Goal: Information Seeking & Learning: Learn about a topic

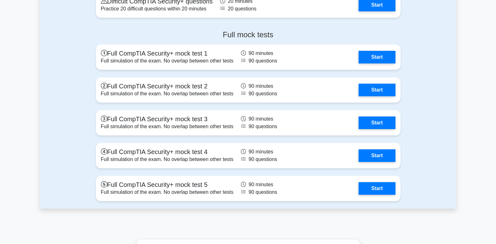
scroll to position [1802, 0]
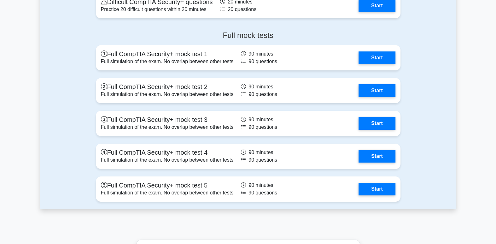
click at [385, 56] on link "Start" at bounding box center [377, 57] width 37 height 13
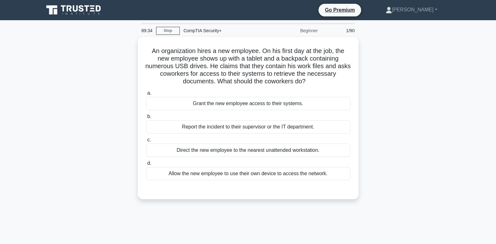
click at [285, 129] on div "Report the incident to their supervisor or the IT department." at bounding box center [248, 126] width 204 height 13
click at [146, 119] on input "b. Report the incident to their supervisor or the IT department." at bounding box center [146, 116] width 0 height 4
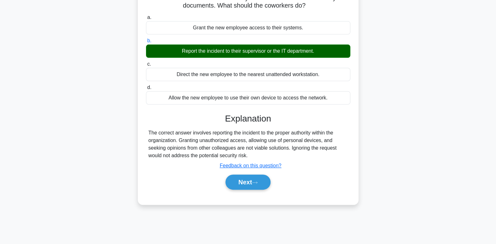
scroll to position [76, 0]
click at [245, 182] on button "Next" at bounding box center [247, 181] width 45 height 15
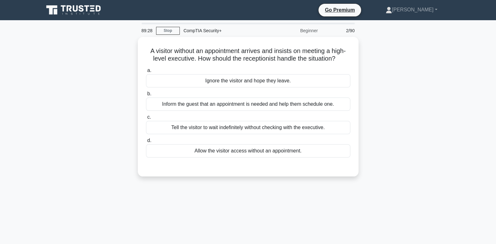
scroll to position [0, 0]
click at [236, 103] on div "Inform the guest that an appointment is needed and help them schedule one." at bounding box center [248, 103] width 204 height 13
click at [146, 96] on input "b. Inform the guest that an appointment is needed and help them schedule one." at bounding box center [146, 94] width 0 height 4
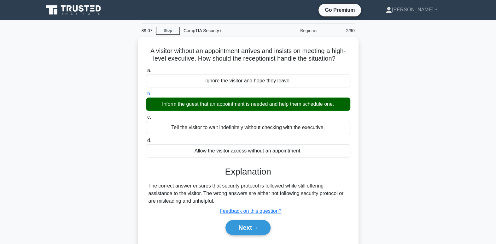
click at [248, 226] on button "Next" at bounding box center [247, 227] width 45 height 15
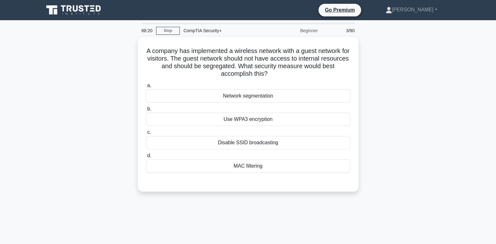
click at [243, 91] on div "Network segmentation" at bounding box center [248, 95] width 204 height 13
click at [146, 88] on input "a. Network segmentation" at bounding box center [146, 86] width 0 height 4
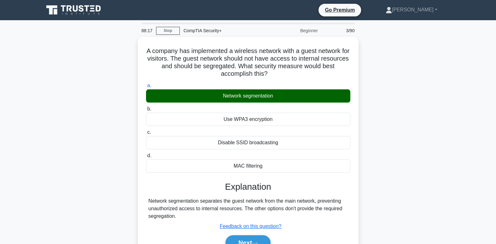
click at [253, 238] on button "Next" at bounding box center [247, 242] width 45 height 15
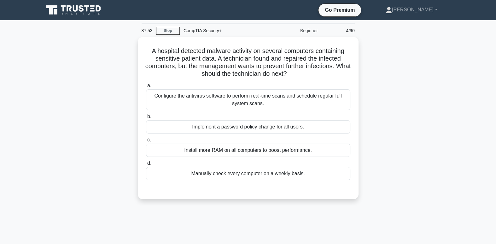
click at [280, 102] on div "Configure the antivirus software to perform real-time scans and schedule regula…" at bounding box center [248, 99] width 204 height 21
click at [146, 88] on input "a. Configure the antivirus software to perform real-time scans and schedule reg…" at bounding box center [146, 86] width 0 height 4
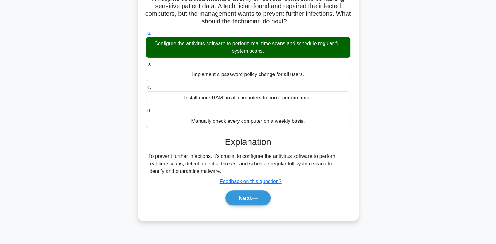
scroll to position [65, 0]
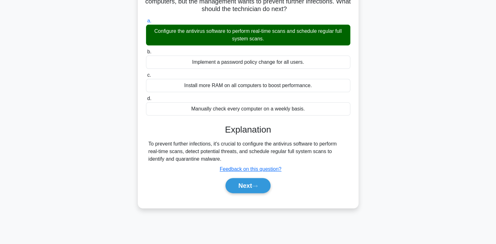
click at [248, 180] on button "Next" at bounding box center [247, 185] width 45 height 15
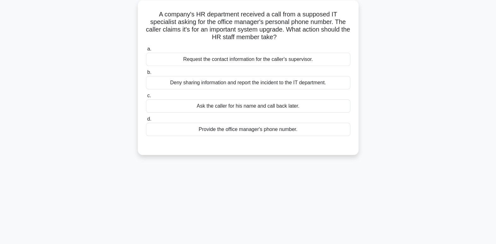
scroll to position [0, 0]
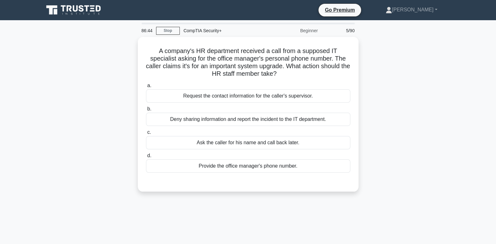
click at [266, 100] on div "Request the contact information for the caller's supervisor." at bounding box center [248, 95] width 204 height 13
click at [146, 88] on input "a. Request the contact information for the caller's supervisor." at bounding box center [146, 86] width 0 height 4
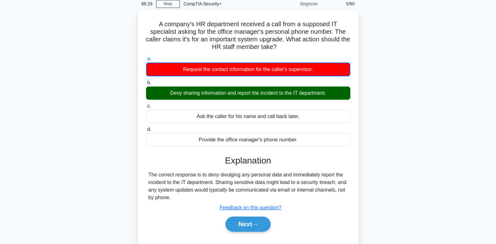
scroll to position [27, 0]
click at [243, 221] on button "Next" at bounding box center [247, 223] width 45 height 15
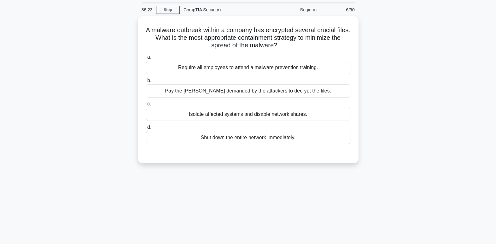
scroll to position [15, 0]
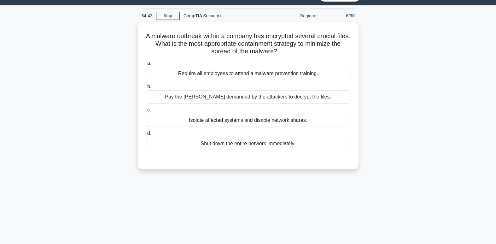
click at [264, 120] on div "Isolate affected systems and disable network shares." at bounding box center [248, 120] width 204 height 13
click at [146, 112] on input "c. Isolate affected systems and disable network shares." at bounding box center [146, 110] width 0 height 4
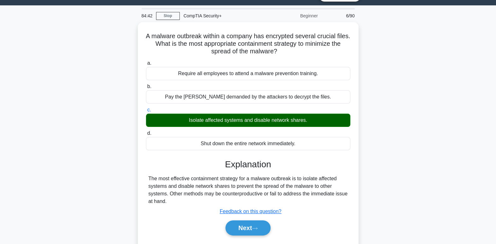
click at [261, 225] on button "Next" at bounding box center [247, 227] width 45 height 15
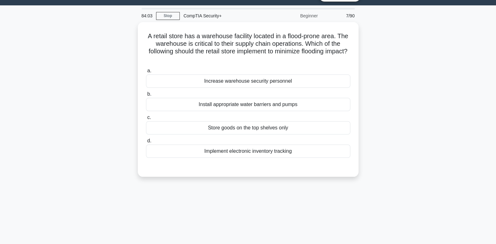
click at [276, 105] on div "Install appropriate water barriers and pumps" at bounding box center [248, 104] width 204 height 13
click at [146, 96] on input "b. Install appropriate water barriers and pumps" at bounding box center [146, 94] width 0 height 4
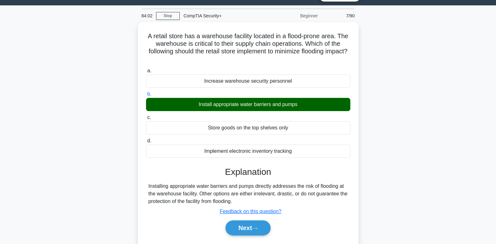
click at [257, 220] on button "Next" at bounding box center [247, 227] width 45 height 15
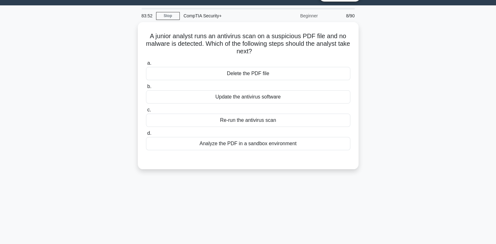
click at [214, 44] on h5 "A junior analyst runs an antivirus scan on a suspicious PDF file and no malware…" at bounding box center [248, 43] width 206 height 23
click at [280, 144] on div "Analyze the PDF in a sandbox environment" at bounding box center [248, 143] width 204 height 13
click at [146, 135] on input "d. Analyze the PDF in a sandbox environment" at bounding box center [146, 133] width 0 height 4
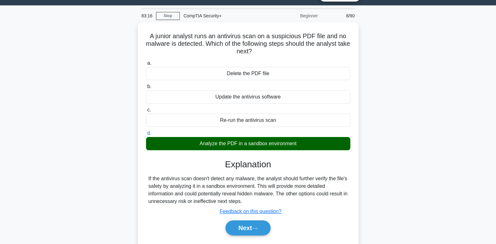
click at [252, 225] on button "Next" at bounding box center [247, 227] width 45 height 15
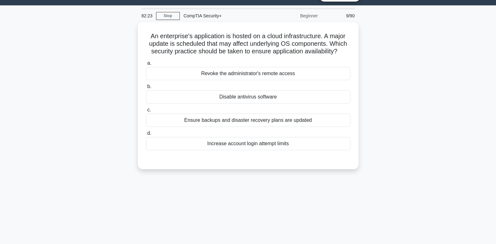
drag, startPoint x: 313, startPoint y: 123, endPoint x: 295, endPoint y: 119, distance: 17.5
click at [295, 119] on div "Ensure backups and disaster recovery plans are updated" at bounding box center [248, 120] width 204 height 13
click at [146, 112] on input "c. Ensure backups and disaster recovery plans are updated" at bounding box center [146, 110] width 0 height 4
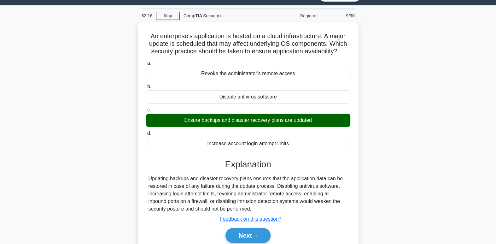
click at [257, 235] on icon at bounding box center [254, 236] width 5 height 2
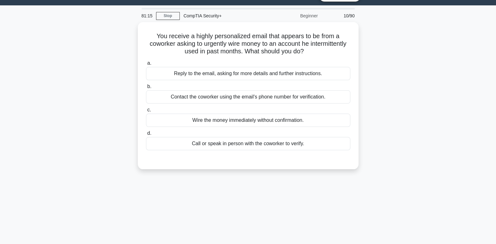
click at [290, 141] on div "Call or speak in person with the coworker to verify." at bounding box center [248, 143] width 204 height 13
click at [146, 135] on input "d. Call or speak in person with the coworker to verify." at bounding box center [146, 133] width 0 height 4
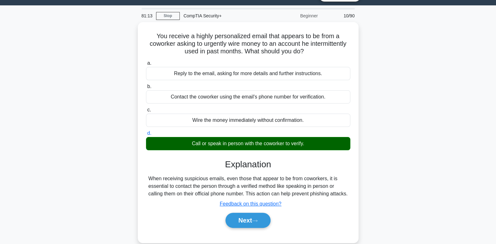
click at [255, 222] on button "Next" at bounding box center [247, 220] width 45 height 15
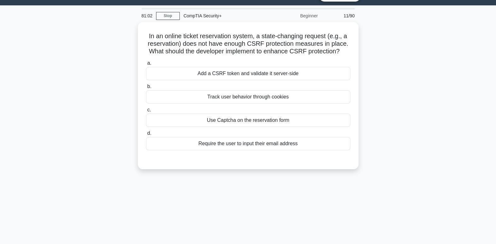
scroll to position [0, 0]
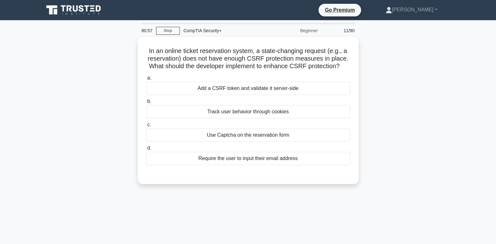
click at [177, 29] on link "Stop" at bounding box center [168, 31] width 24 height 8
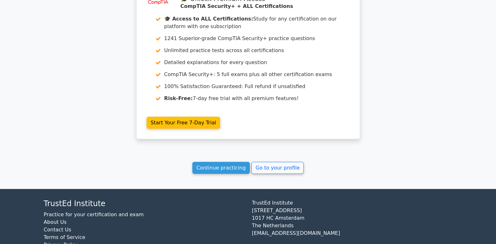
scroll to position [1060, 0]
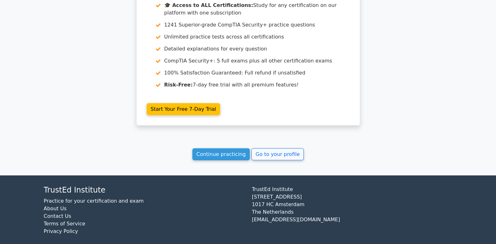
click at [260, 148] on link "Go to your profile" at bounding box center [277, 154] width 52 height 12
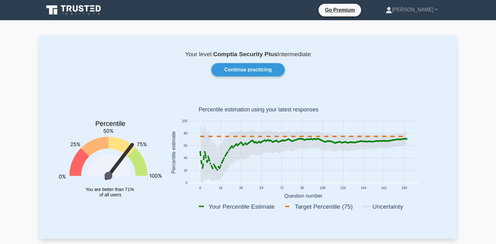
click at [257, 74] on link "Continue practicing" at bounding box center [247, 69] width 73 height 13
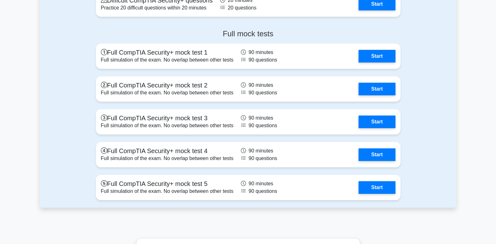
scroll to position [1779, 0]
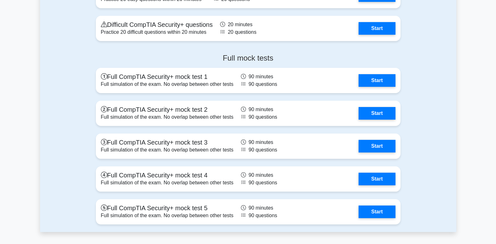
click at [385, 75] on link "Start" at bounding box center [377, 80] width 37 height 13
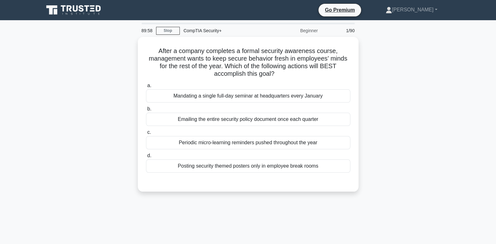
click at [167, 31] on link "Stop" at bounding box center [168, 31] width 24 height 8
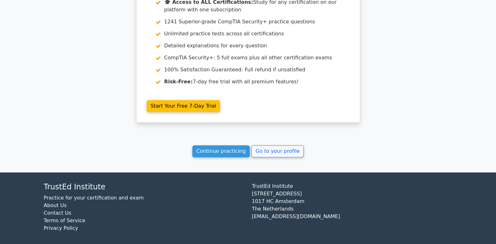
scroll to position [541, 0]
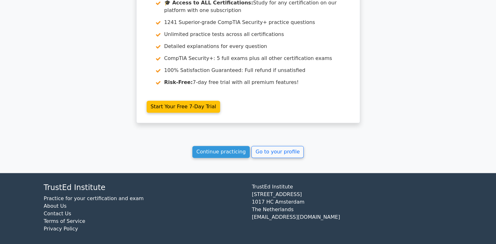
click at [219, 150] on link "Continue practicing" at bounding box center [221, 152] width 58 height 12
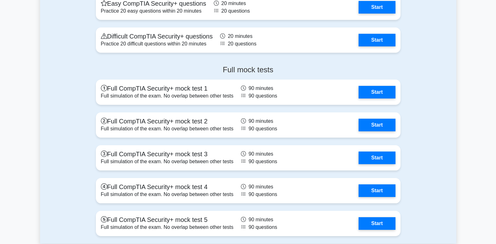
scroll to position [1768, 0]
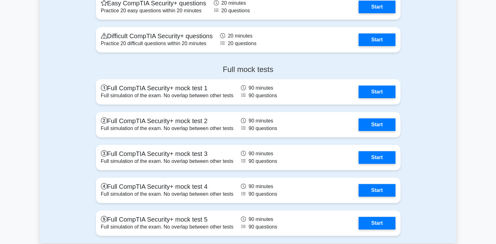
click at [378, 126] on link "Start" at bounding box center [377, 124] width 37 height 13
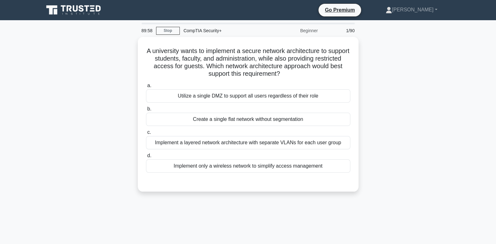
click at [172, 28] on link "Stop" at bounding box center [168, 31] width 24 height 8
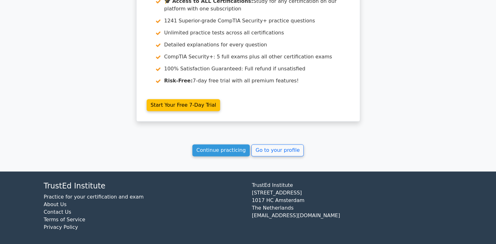
scroll to position [543, 0]
click at [222, 152] on link "Continue practicing" at bounding box center [221, 150] width 58 height 12
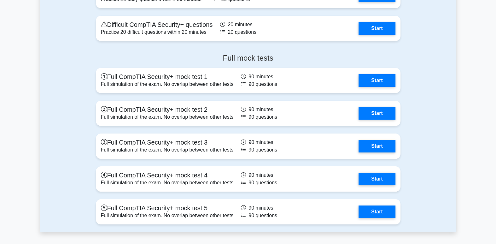
scroll to position [1779, 0]
click at [382, 178] on link "Start" at bounding box center [377, 178] width 37 height 13
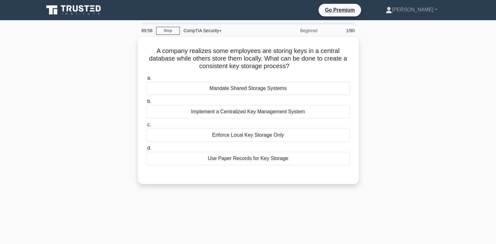
click at [167, 39] on div "A company realizes some employees are storing keys in a central database while …" at bounding box center [248, 110] width 216 height 142
click at [164, 23] on div at bounding box center [248, 24] width 213 height 2
click at [170, 33] on link "Stop" at bounding box center [168, 31] width 24 height 8
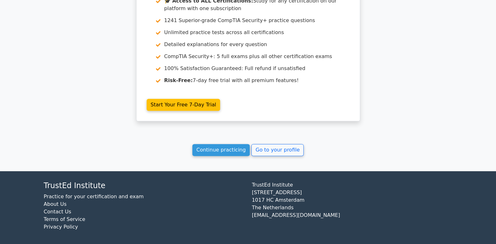
scroll to position [535, 0]
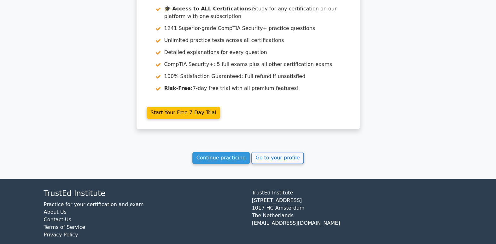
click at [224, 161] on link "Continue practicing" at bounding box center [221, 158] width 58 height 12
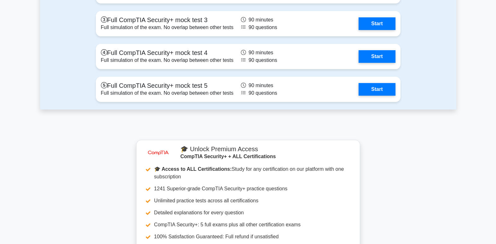
scroll to position [1902, 0]
click at [369, 85] on link "Start" at bounding box center [377, 89] width 37 height 13
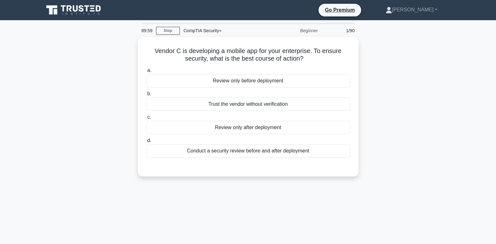
click at [163, 28] on link "Stop" at bounding box center [168, 31] width 24 height 8
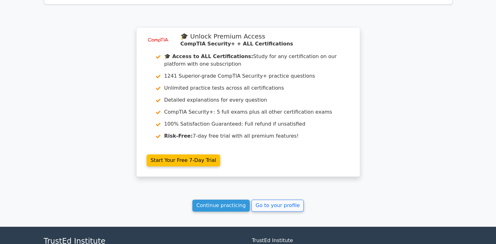
scroll to position [481, 0]
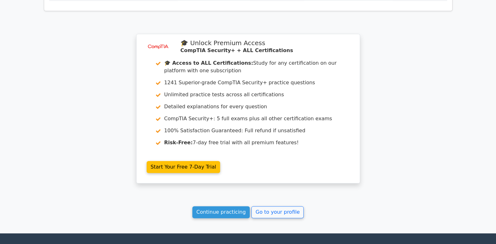
click at [236, 207] on link "Continue practicing" at bounding box center [221, 212] width 58 height 12
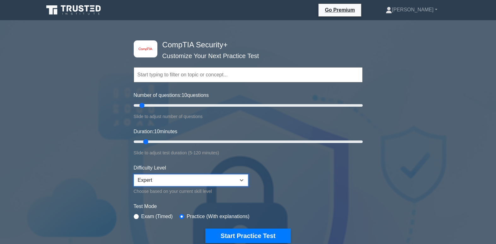
click at [240, 176] on select "Beginner Intermediate Expert" at bounding box center [191, 180] width 114 height 12
click at [240, 177] on select "Beginner Intermediate Expert" at bounding box center [191, 180] width 114 height 12
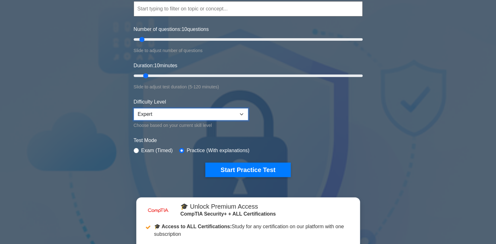
scroll to position [65, 0]
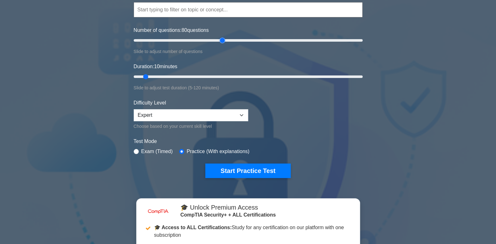
drag, startPoint x: 141, startPoint y: 38, endPoint x: 219, endPoint y: 35, distance: 78.6
click at [219, 37] on input "Number of questions: 80 questions" at bounding box center [248, 41] width 229 height 8
drag, startPoint x: 222, startPoint y: 39, endPoint x: 232, endPoint y: 38, distance: 9.8
type input "90"
click at [232, 38] on input "Number of questions: 90 questions" at bounding box center [248, 41] width 229 height 8
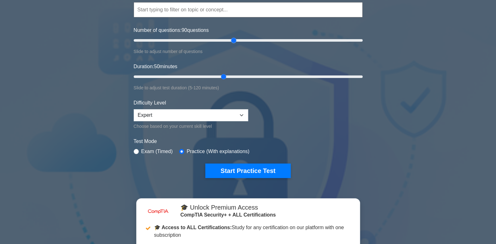
drag, startPoint x: 147, startPoint y: 74, endPoint x: 220, endPoint y: 65, distance: 74.3
click at [220, 73] on input "Duration: 50 minutes" at bounding box center [248, 77] width 229 height 8
drag, startPoint x: 223, startPoint y: 76, endPoint x: 258, endPoint y: 74, distance: 35.0
click at [258, 74] on input "Duration: 65 minutes" at bounding box center [248, 77] width 229 height 8
drag, startPoint x: 263, startPoint y: 73, endPoint x: 275, endPoint y: 74, distance: 12.0
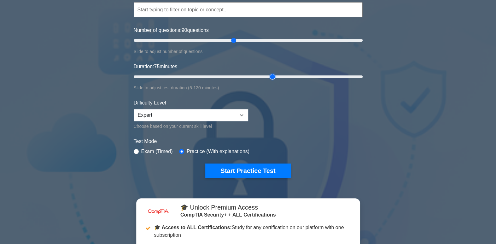
click at [275, 74] on input "Duration: 75 minutes" at bounding box center [248, 77] width 229 height 8
drag, startPoint x: 272, startPoint y: 74, endPoint x: 296, endPoint y: 73, distance: 24.0
click at [296, 73] on input "Duration: 85 minutes" at bounding box center [248, 77] width 229 height 8
drag, startPoint x: 291, startPoint y: 74, endPoint x: 305, endPoint y: 73, distance: 13.9
type input "90"
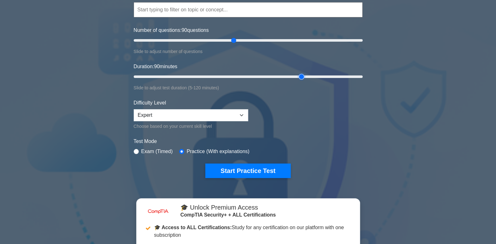
click at [305, 73] on input "Duration: 90 minutes" at bounding box center [248, 77] width 229 height 8
click at [277, 171] on button "Start Practice Test" at bounding box center [247, 170] width 85 height 15
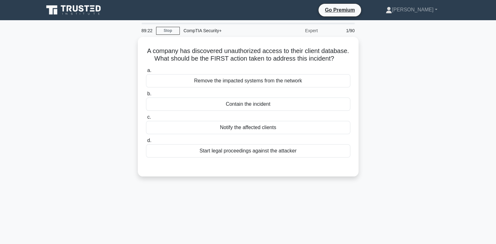
click at [287, 105] on div "Contain the incident" at bounding box center [248, 103] width 204 height 13
click at [146, 96] on input "b. Contain the incident" at bounding box center [146, 94] width 0 height 4
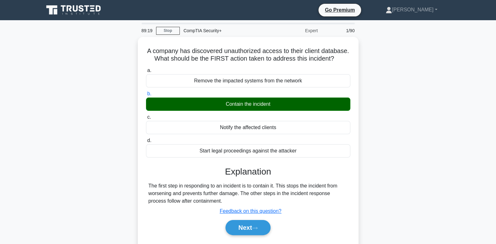
click at [252, 230] on button "Next" at bounding box center [247, 227] width 45 height 15
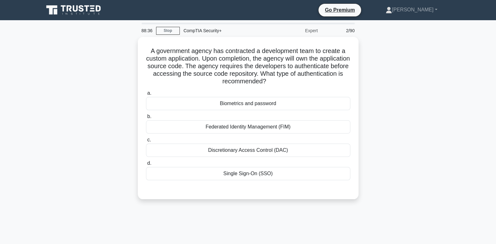
click at [278, 129] on div "Federated Identity Management (FIM)" at bounding box center [248, 126] width 204 height 13
click at [146, 119] on input "b. Federated Identity Management (FIM)" at bounding box center [146, 116] width 0 height 4
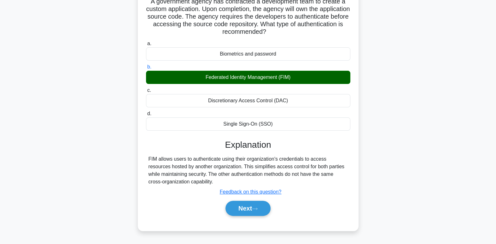
scroll to position [51, 0]
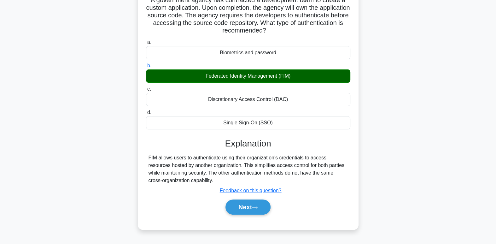
click at [267, 209] on button "Next" at bounding box center [247, 206] width 45 height 15
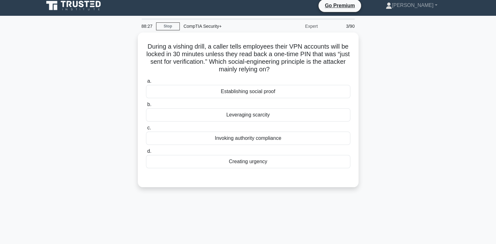
scroll to position [0, 0]
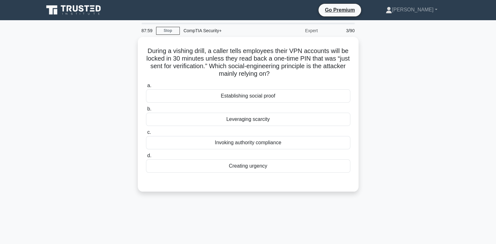
click at [294, 166] on div "Creating urgency" at bounding box center [248, 165] width 204 height 13
click at [146, 158] on input "d. Creating urgency" at bounding box center [146, 156] width 0 height 4
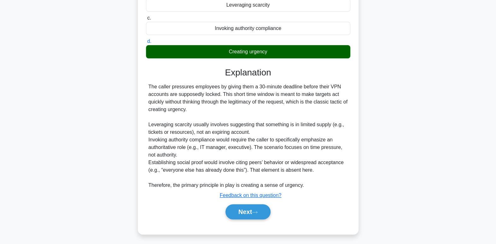
click at [255, 207] on button "Next" at bounding box center [247, 211] width 45 height 15
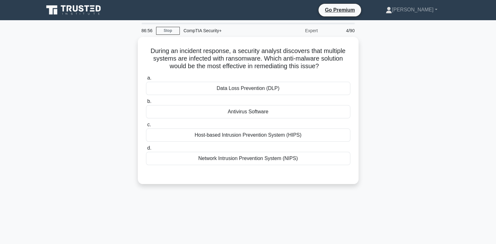
click at [316, 111] on div "Antivirus Software" at bounding box center [248, 111] width 204 height 13
click at [146, 103] on input "b. Antivirus Software" at bounding box center [146, 101] width 0 height 4
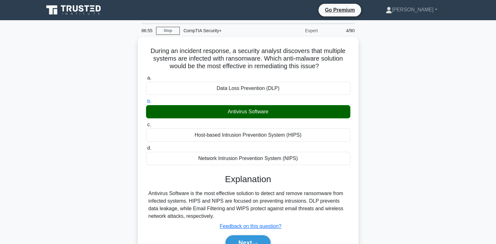
click at [265, 241] on button "Next" at bounding box center [247, 242] width 45 height 15
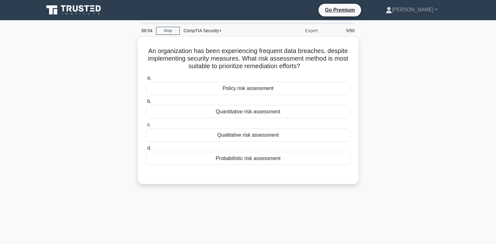
click at [291, 137] on div "Qualitative risk assessment" at bounding box center [248, 134] width 204 height 13
click at [146, 127] on input "c. Qualitative risk assessment" at bounding box center [146, 125] width 0 height 4
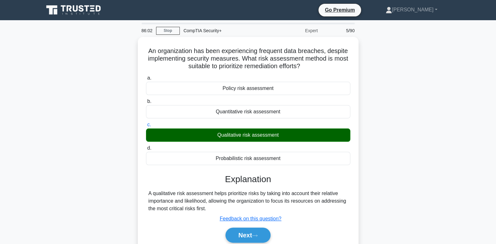
click at [263, 237] on button "Next" at bounding box center [247, 234] width 45 height 15
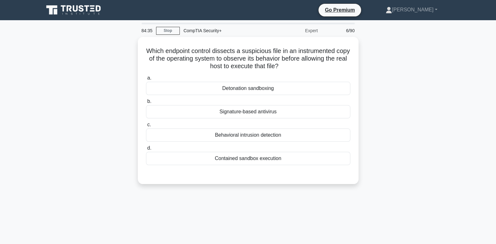
click at [287, 142] on div "a. Detonation sandboxing b. Signature-based antivirus c." at bounding box center [248, 119] width 212 height 93
click at [287, 137] on div "Behavioral intrusion detection" at bounding box center [248, 134] width 204 height 13
click at [146, 127] on input "c. Behavioral intrusion detection" at bounding box center [146, 125] width 0 height 4
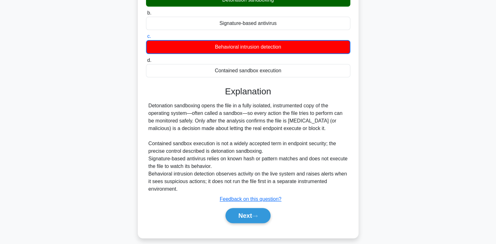
scroll to position [96, 0]
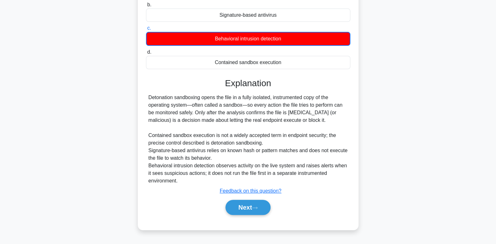
click at [267, 207] on button "Next" at bounding box center [247, 207] width 45 height 15
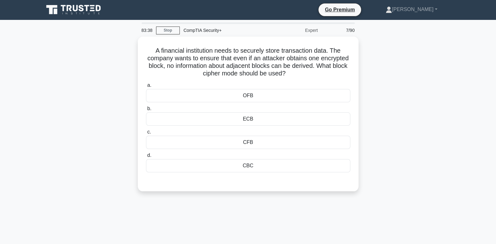
scroll to position [0, 0]
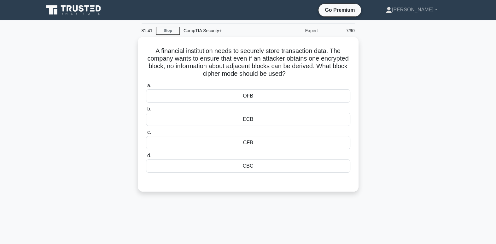
click at [262, 117] on div "ECB" at bounding box center [248, 119] width 204 height 13
click at [146, 111] on input "b. ECB" at bounding box center [146, 109] width 0 height 4
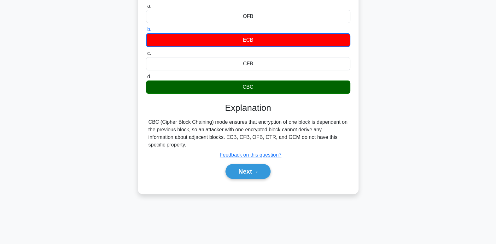
scroll to position [96, 0]
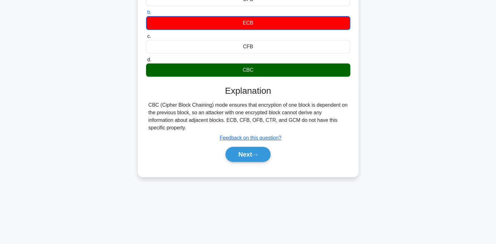
click at [255, 154] on icon at bounding box center [254, 155] width 5 height 2
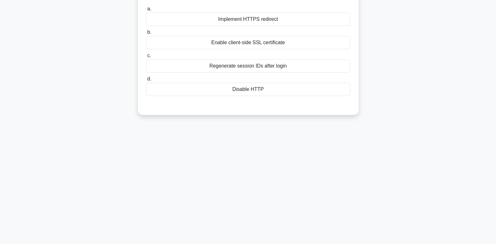
scroll to position [0, 0]
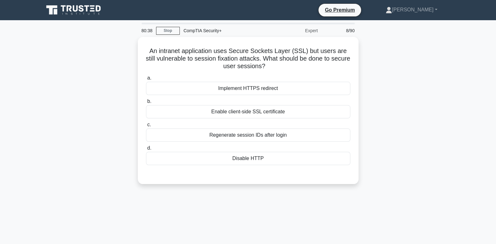
click at [260, 114] on div "Enable client-side SSL certificate" at bounding box center [248, 111] width 204 height 13
click at [146, 103] on input "b. Enable client-side SSL certificate" at bounding box center [146, 101] width 0 height 4
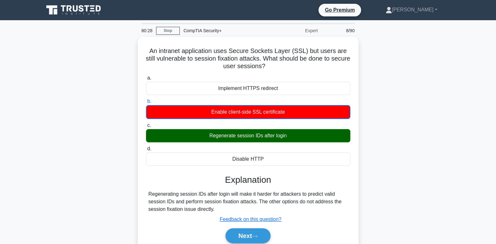
click at [256, 238] on button "Next" at bounding box center [247, 235] width 45 height 15
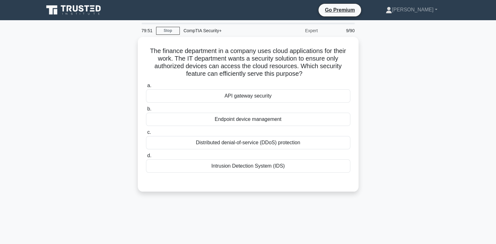
click at [265, 118] on div "Endpoint device management" at bounding box center [248, 119] width 204 height 13
click at [146, 111] on input "b. Endpoint device management" at bounding box center [146, 109] width 0 height 4
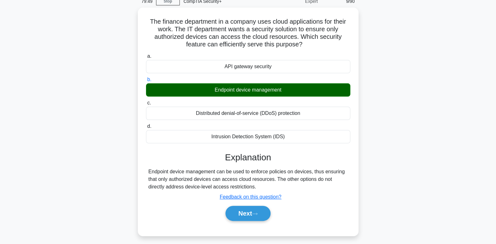
scroll to position [33, 0]
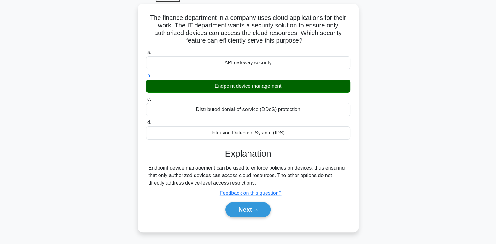
click at [246, 202] on button "Next" at bounding box center [247, 209] width 45 height 15
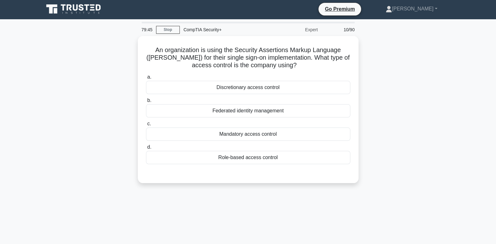
scroll to position [0, 0]
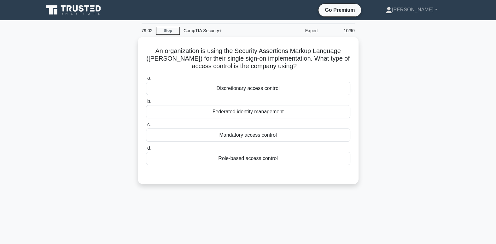
click at [279, 136] on div "Mandatory access control" at bounding box center [248, 134] width 204 height 13
click at [146, 127] on input "c. Mandatory access control" at bounding box center [146, 125] width 0 height 4
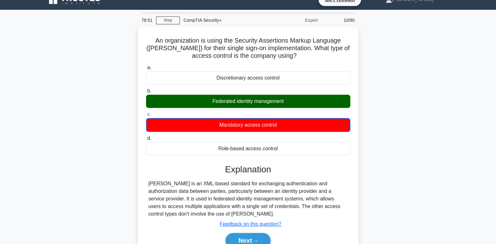
scroll to position [10, 0]
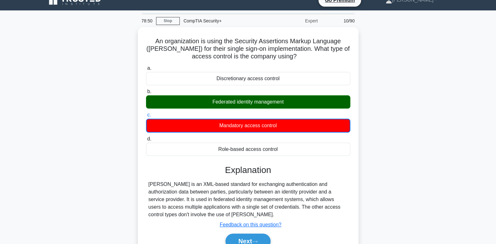
click at [251, 237] on button "Next" at bounding box center [247, 240] width 45 height 15
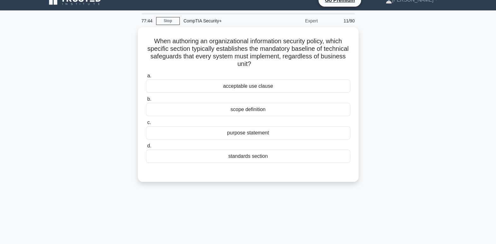
click at [269, 86] on div "acceptable use clause" at bounding box center [248, 85] width 204 height 13
click at [146, 78] on input "a. acceptable use clause" at bounding box center [146, 76] width 0 height 4
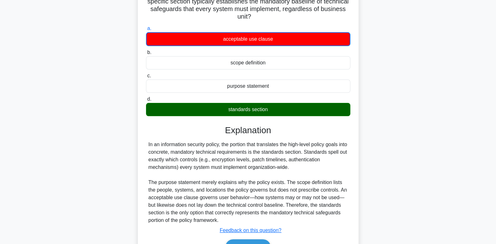
scroll to position [96, 0]
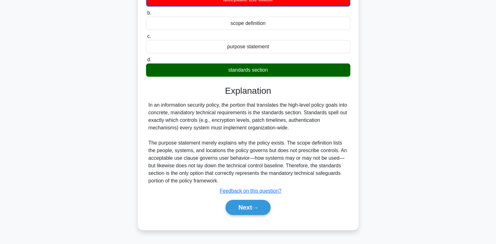
click at [267, 206] on button "Next" at bounding box center [247, 207] width 45 height 15
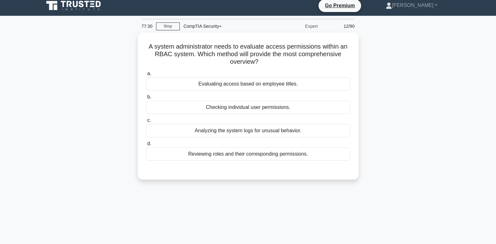
scroll to position [0, 0]
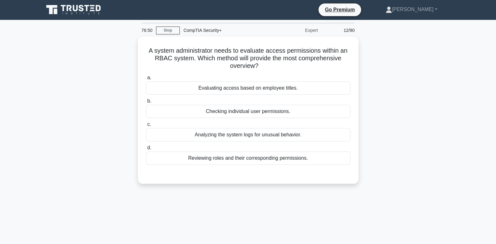
click at [287, 160] on div "Reviewing roles and their corresponding permissions." at bounding box center [248, 157] width 204 height 13
click at [146, 150] on input "d. Reviewing roles and their corresponding permissions." at bounding box center [146, 148] width 0 height 4
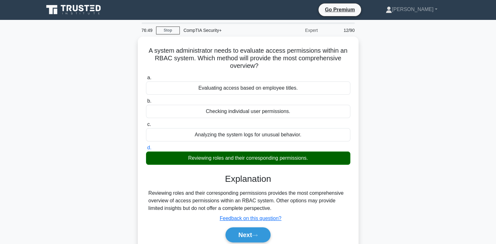
click at [258, 240] on div "Next" at bounding box center [248, 235] width 204 height 20
click at [256, 229] on button "Next" at bounding box center [247, 234] width 45 height 15
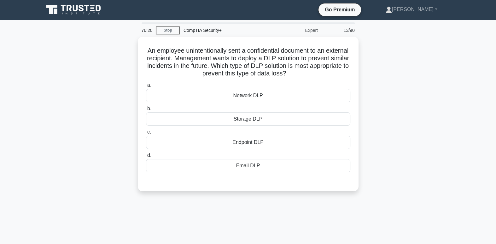
click at [280, 169] on div "Email DLP" at bounding box center [248, 165] width 204 height 13
click at [146, 157] on input "d. Email DLP" at bounding box center [146, 155] width 0 height 4
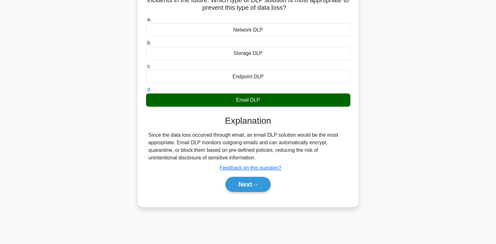
scroll to position [96, 0]
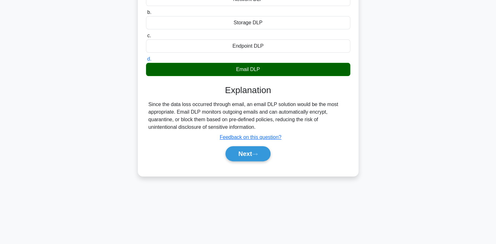
click at [249, 153] on button "Next" at bounding box center [247, 153] width 45 height 15
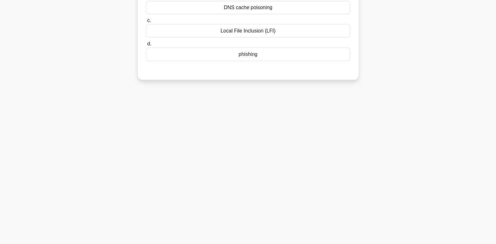
scroll to position [0, 0]
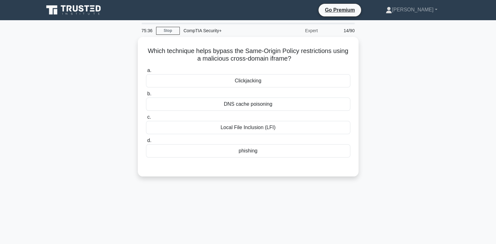
click at [220, 126] on div "Local File Inclusion (LFI)" at bounding box center [248, 127] width 204 height 13
click at [146, 119] on input "c. Local File Inclusion (LFI)" at bounding box center [146, 117] width 0 height 4
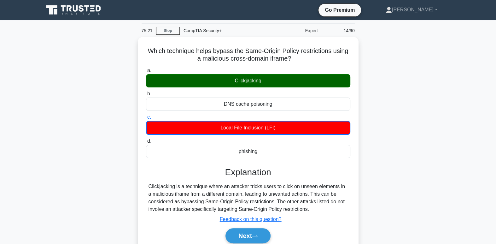
click at [258, 237] on button "Next" at bounding box center [247, 235] width 45 height 15
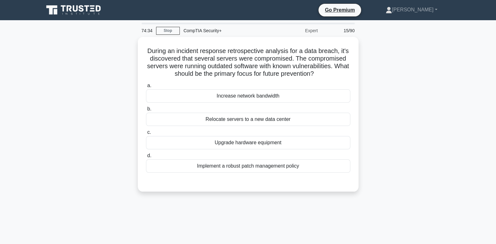
click at [275, 61] on h5 "During an incident response retrospective analysis for a data breach, it's disc…" at bounding box center [248, 62] width 206 height 31
click at [285, 166] on div "Implement a robust patch management policy" at bounding box center [248, 165] width 204 height 13
click at [146, 158] on input "d. Implement a robust patch management policy" at bounding box center [146, 156] width 0 height 4
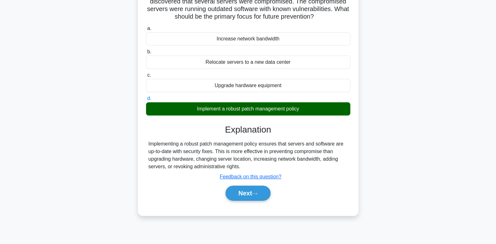
scroll to position [96, 0]
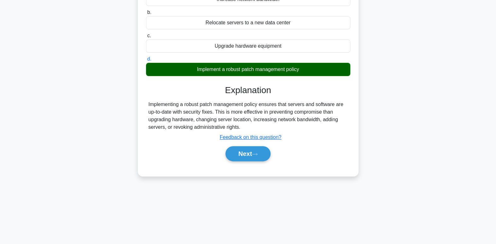
click at [255, 157] on button "Next" at bounding box center [247, 153] width 45 height 15
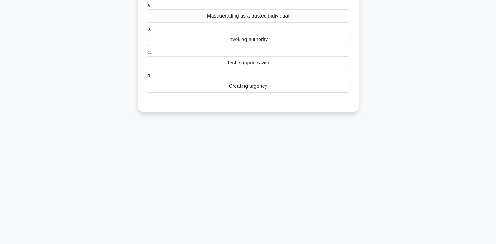
scroll to position [0, 0]
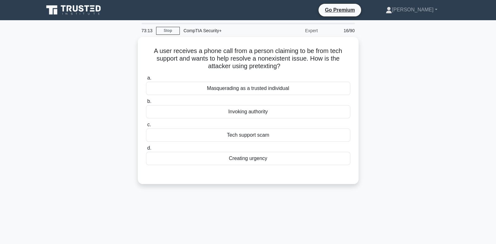
click at [275, 136] on div "Tech support scam" at bounding box center [248, 134] width 204 height 13
click at [146, 127] on input "c. Tech support scam" at bounding box center [146, 125] width 0 height 4
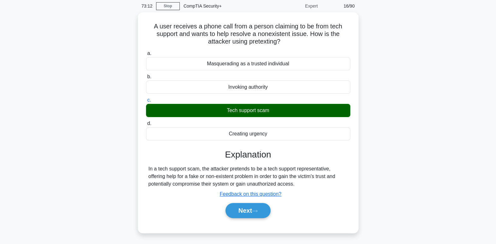
scroll to position [96, 0]
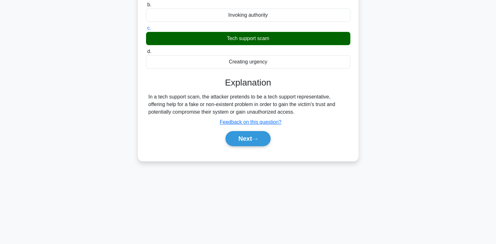
click at [243, 138] on button "Next" at bounding box center [247, 138] width 45 height 15
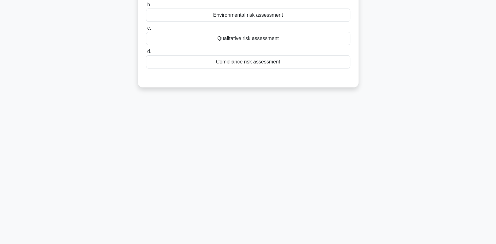
scroll to position [0, 0]
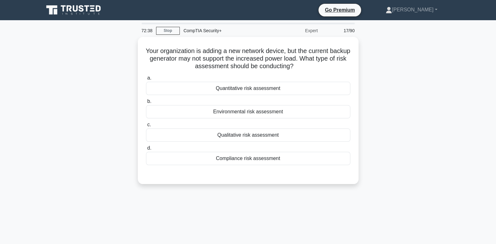
click at [273, 131] on div "Qualitative risk assessment" at bounding box center [248, 134] width 204 height 13
click at [146, 127] on input "c. Qualitative risk assessment" at bounding box center [146, 125] width 0 height 4
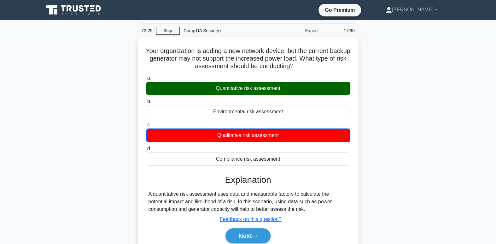
click at [243, 232] on button "Next" at bounding box center [247, 235] width 45 height 15
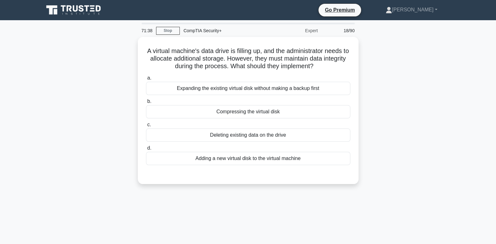
click at [255, 109] on div "Compressing the virtual disk" at bounding box center [248, 111] width 204 height 13
click at [146, 103] on input "b. Compressing the virtual disk" at bounding box center [146, 101] width 0 height 4
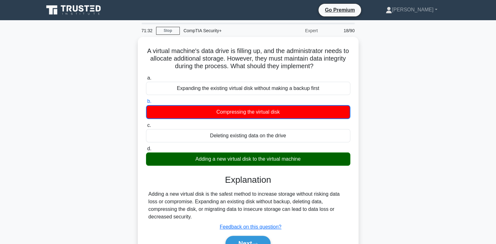
click at [260, 239] on button "Next" at bounding box center [247, 243] width 45 height 15
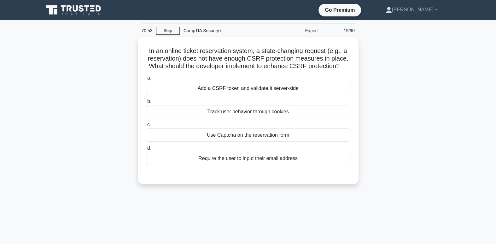
click at [266, 56] on h5 "In an online ticket reservation system, a state-changing request (e.g., a reser…" at bounding box center [248, 58] width 206 height 23
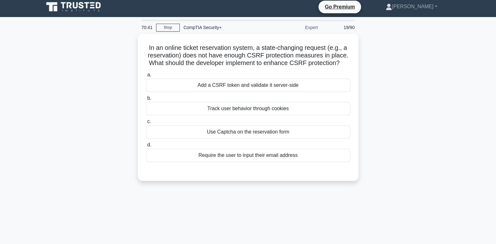
scroll to position [3, 0]
click at [279, 90] on div "Add a CSRF token and validate it server-side" at bounding box center [248, 84] width 204 height 13
click at [146, 77] on input "a. Add a CSRF token and validate it server-side" at bounding box center [146, 75] width 0 height 4
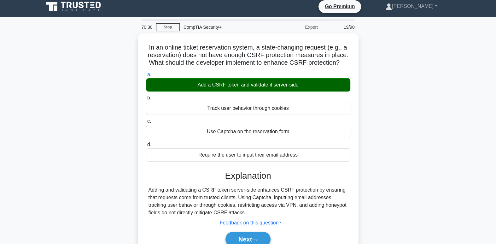
click at [261, 237] on button "Next" at bounding box center [247, 238] width 45 height 15
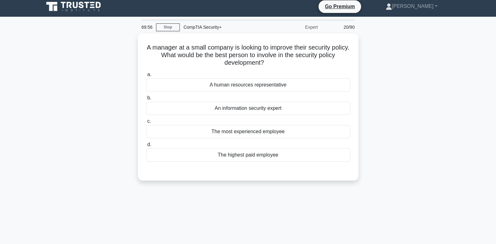
click at [280, 110] on div "An information security expert" at bounding box center [248, 108] width 204 height 13
click at [146, 100] on input "b. An information security expert" at bounding box center [146, 98] width 0 height 4
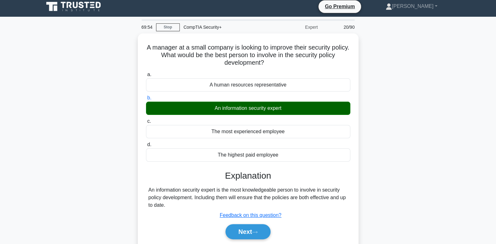
click at [261, 232] on button "Next" at bounding box center [247, 231] width 45 height 15
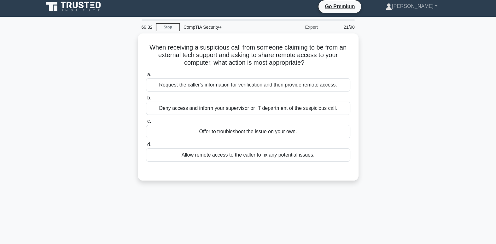
click at [269, 110] on div "Deny access and inform your supervisor or IT department of the suspicious call." at bounding box center [248, 108] width 204 height 13
click at [146, 100] on input "b. Deny access and inform your supervisor or IT department of the suspicious ca…" at bounding box center [146, 98] width 0 height 4
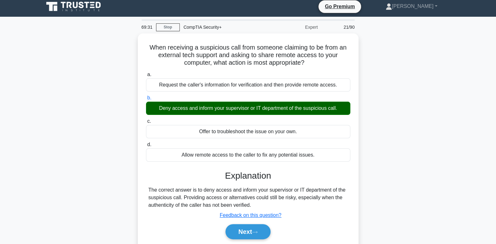
click at [260, 234] on button "Next" at bounding box center [247, 231] width 45 height 15
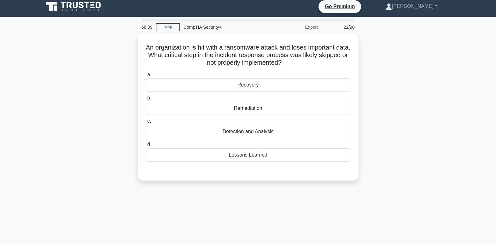
click at [309, 130] on div "Detection and Analysis" at bounding box center [248, 131] width 204 height 13
click at [146, 123] on input "c. Detection and Analysis" at bounding box center [146, 121] width 0 height 4
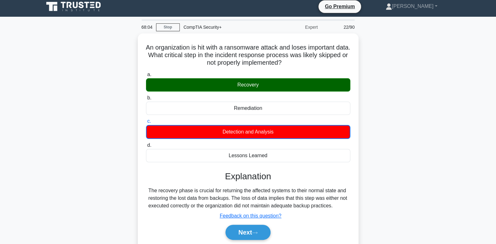
click at [257, 231] on icon at bounding box center [254, 232] width 5 height 2
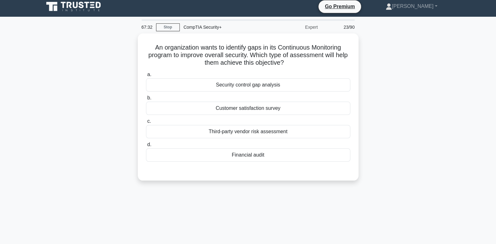
click at [278, 84] on div "Security control gap analysis" at bounding box center [248, 84] width 204 height 13
click at [146, 77] on input "a. Security control gap analysis" at bounding box center [146, 75] width 0 height 4
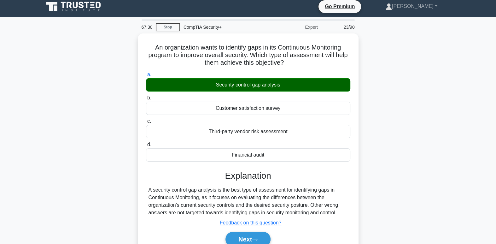
click at [243, 241] on button "Next" at bounding box center [247, 238] width 45 height 15
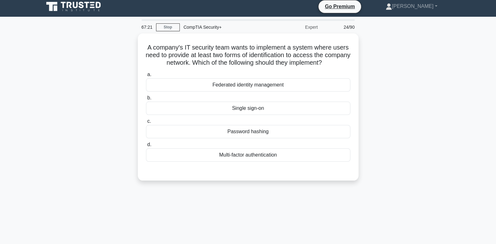
click at [245, 157] on div "Multi-factor authentication" at bounding box center [248, 154] width 204 height 13
click at [146, 147] on input "d. Multi-factor authentication" at bounding box center [146, 145] width 0 height 4
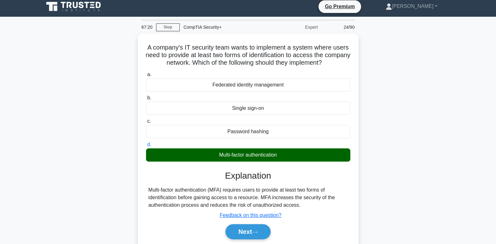
click at [255, 232] on button "Next" at bounding box center [247, 231] width 45 height 15
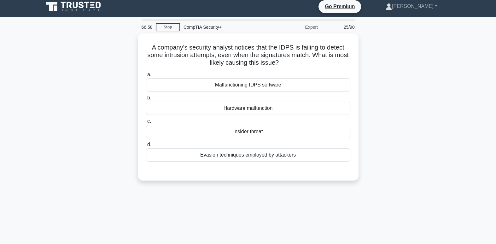
click at [225, 82] on div "Malfunctioning IDPS software" at bounding box center [248, 84] width 204 height 13
click at [146, 77] on input "a. Malfunctioning IDPS software" at bounding box center [146, 75] width 0 height 4
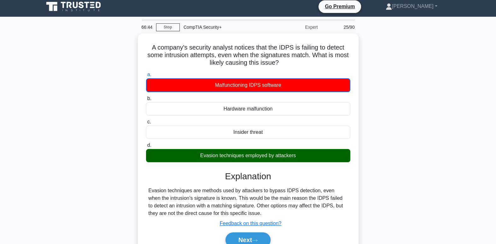
click at [256, 240] on button "Next" at bounding box center [247, 239] width 45 height 15
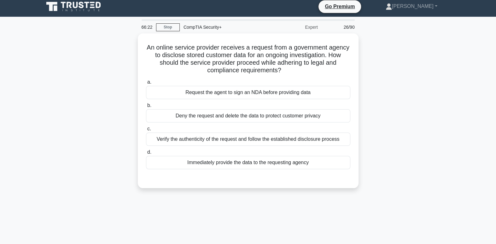
click at [181, 141] on div "Verify the authenticity of the request and follow the established disclosure pr…" at bounding box center [248, 138] width 204 height 13
click at [146, 131] on input "c. Verify the authenticity of the request and follow the established disclosure…" at bounding box center [146, 129] width 0 height 4
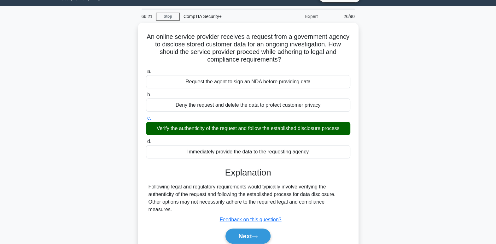
scroll to position [16, 0]
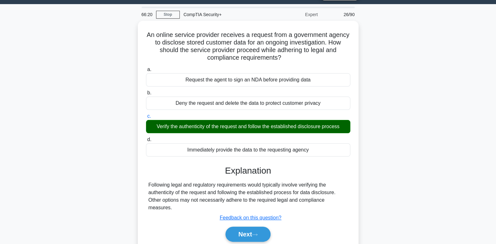
click at [257, 235] on button "Next" at bounding box center [247, 233] width 45 height 15
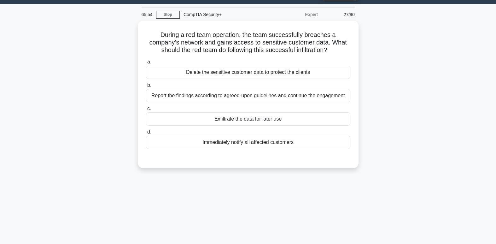
click at [336, 95] on div "Report the findings according to agreed-upon guidelines and continue the engage…" at bounding box center [248, 95] width 204 height 13
click at [146, 87] on input "b. Report the findings according to agreed-upon guidelines and continue the eng…" at bounding box center [146, 85] width 0 height 4
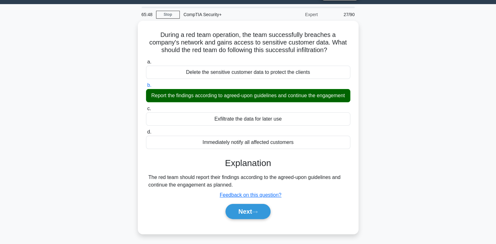
click at [267, 219] on button "Next" at bounding box center [247, 211] width 45 height 15
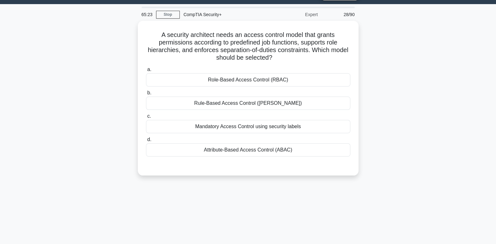
click at [243, 79] on div "Role-Based Access Control (RBAC)" at bounding box center [248, 79] width 204 height 13
click at [146, 72] on input "a. Role-Based Access Control (RBAC)" at bounding box center [146, 69] width 0 height 4
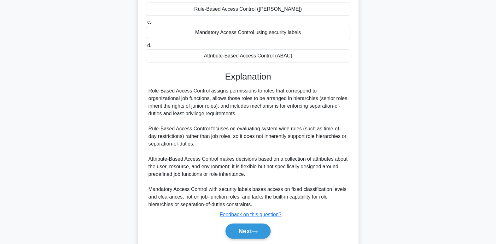
scroll to position [129, 0]
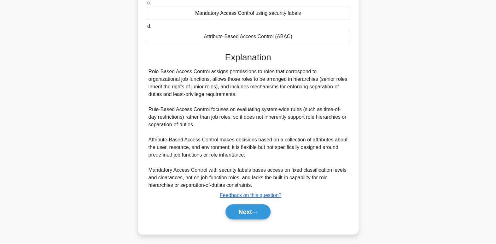
click at [264, 204] on button "Next" at bounding box center [247, 211] width 45 height 15
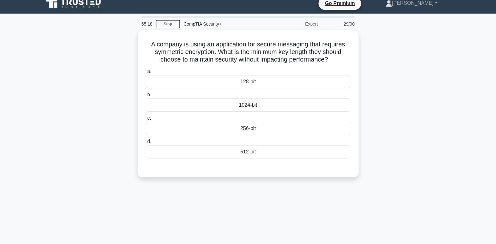
scroll to position [0, 0]
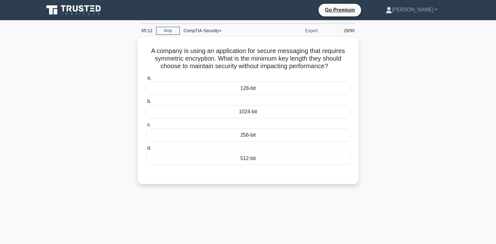
click at [263, 131] on div "256-bit" at bounding box center [248, 134] width 204 height 13
click at [146, 127] on input "c. 256-bit" at bounding box center [146, 125] width 0 height 4
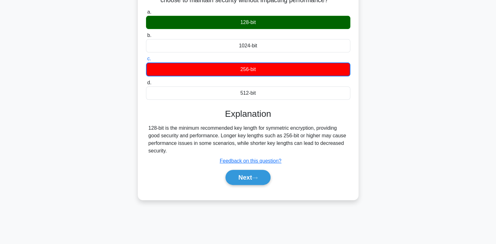
scroll to position [77, 0]
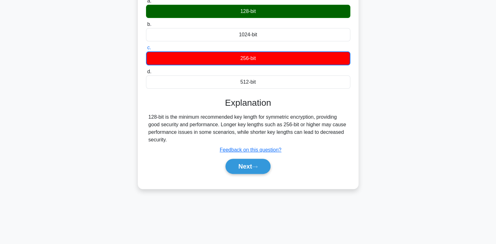
click at [260, 166] on button "Next" at bounding box center [247, 166] width 45 height 15
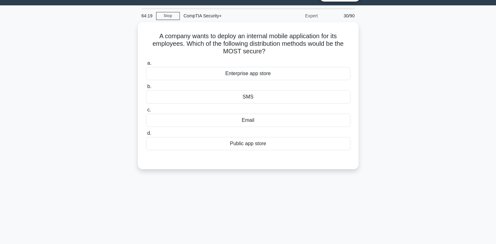
scroll to position [18, 0]
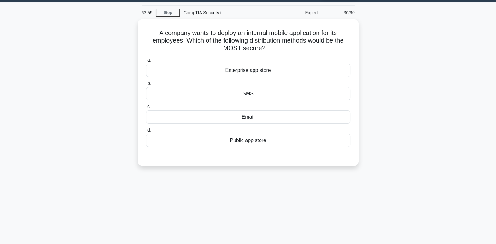
click at [262, 70] on div "Enterprise app store" at bounding box center [248, 70] width 204 height 13
click at [146, 62] on input "a. Enterprise app store" at bounding box center [146, 60] width 0 height 4
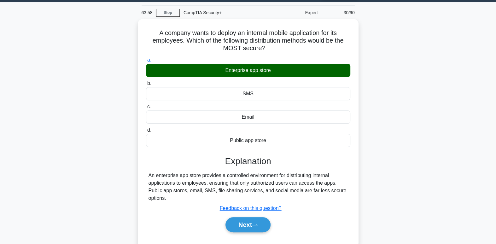
click at [252, 217] on button "Next" at bounding box center [247, 224] width 45 height 15
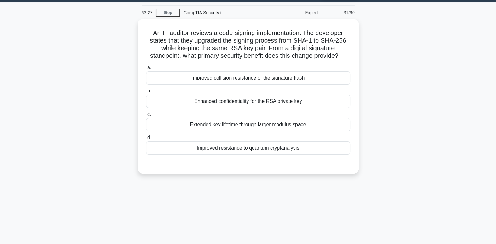
click at [252, 102] on div "Enhanced confidentiality for the RSA private key" at bounding box center [248, 101] width 204 height 13
click at [146, 93] on input "b. Enhanced confidentiality for the RSA private key" at bounding box center [146, 91] width 0 height 4
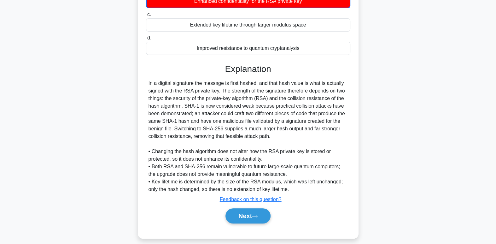
scroll to position [122, 0]
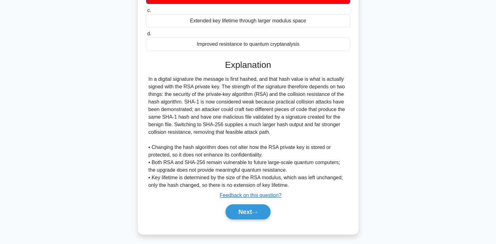
click at [263, 204] on button "Next" at bounding box center [247, 211] width 45 height 15
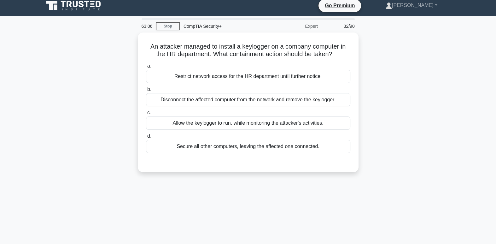
scroll to position [0, 0]
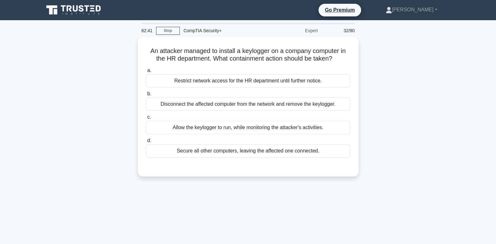
click at [297, 104] on div "Disconnect the affected computer from the network and remove the keylogger." at bounding box center [248, 103] width 204 height 13
click at [146, 96] on input "b. Disconnect the affected computer from the network and remove the keylogger." at bounding box center [146, 94] width 0 height 4
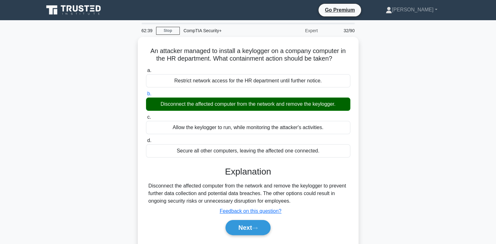
click at [254, 231] on button "Next" at bounding box center [247, 227] width 45 height 15
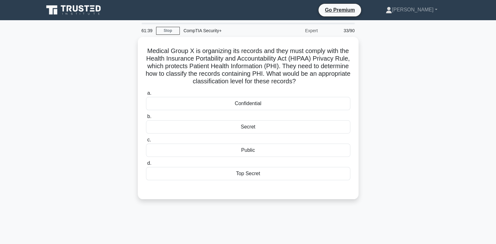
click at [256, 107] on div "Confidential" at bounding box center [248, 103] width 204 height 13
click at [146, 95] on input "a. Confidential" at bounding box center [146, 93] width 0 height 4
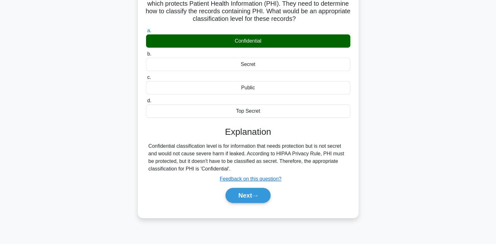
scroll to position [96, 0]
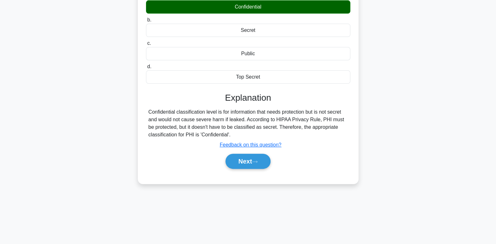
click at [248, 163] on button "Next" at bounding box center [247, 161] width 45 height 15
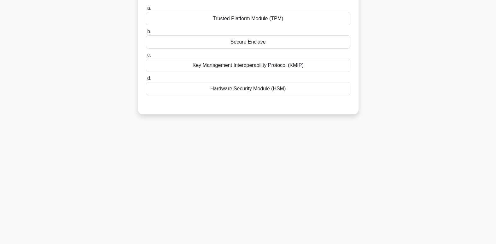
scroll to position [0, 0]
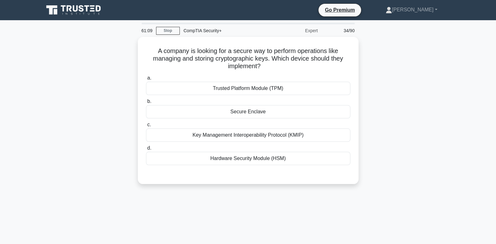
click at [258, 130] on div "Key Management Interoperability Protocol (KMIP)" at bounding box center [248, 134] width 204 height 13
click at [146, 127] on input "c. Key Management Interoperability Protocol (KMIP)" at bounding box center [146, 125] width 0 height 4
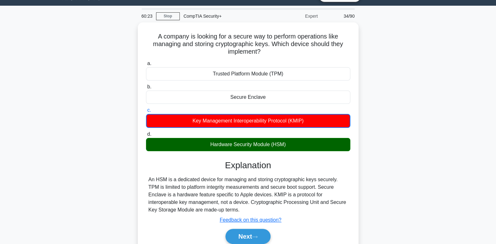
scroll to position [79, 0]
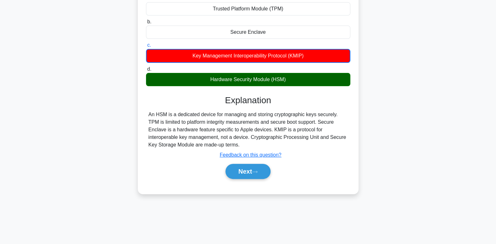
click at [258, 171] on icon at bounding box center [255, 171] width 6 height 3
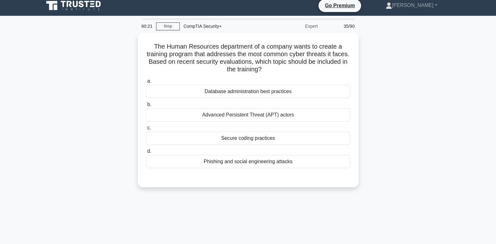
scroll to position [0, 0]
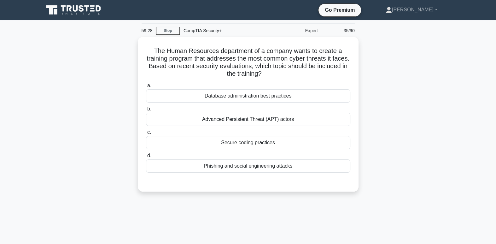
click at [267, 121] on div "Advanced Persistent Threat (APT) actors" at bounding box center [248, 119] width 204 height 13
click at [146, 111] on input "b. Advanced Persistent Threat (APT) actors" at bounding box center [146, 109] width 0 height 4
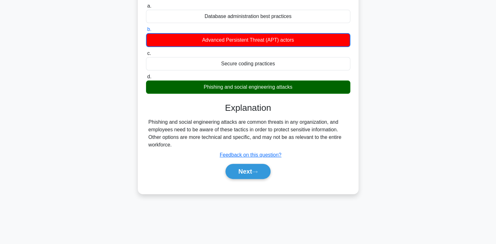
scroll to position [89, 0]
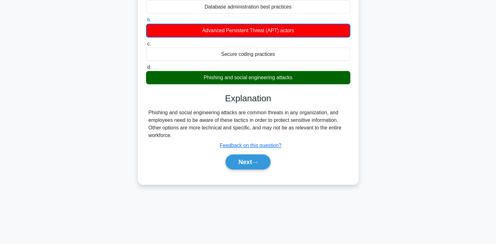
click at [256, 165] on button "Next" at bounding box center [247, 161] width 45 height 15
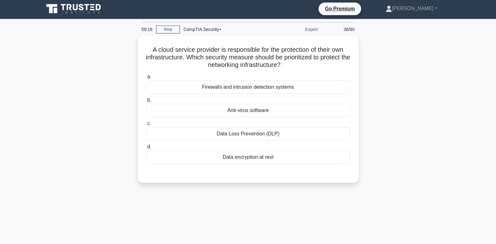
scroll to position [0, 0]
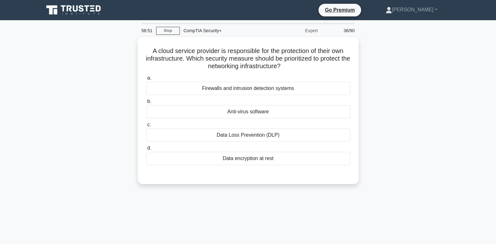
click at [264, 161] on div "Data encryption at rest" at bounding box center [248, 158] width 204 height 13
click at [146, 150] on input "d. Data encryption at rest" at bounding box center [146, 148] width 0 height 4
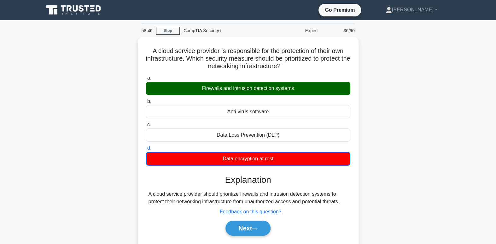
click at [267, 241] on div "a. Firewalls and intrusion detection systems b. Anti-virus software c. d." at bounding box center [248, 158] width 206 height 170
click at [262, 226] on button "Next" at bounding box center [247, 227] width 45 height 15
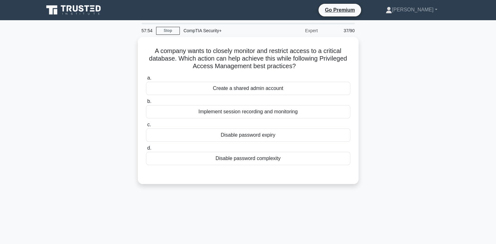
click at [255, 109] on div "Implement session recording and monitoring" at bounding box center [248, 111] width 204 height 13
click at [146, 103] on input "b. Implement session recording and monitoring" at bounding box center [146, 101] width 0 height 4
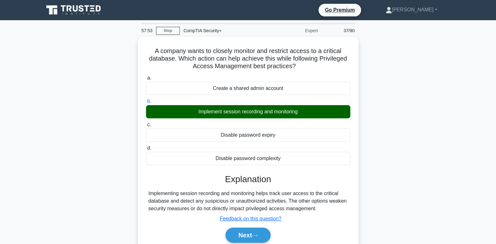
click at [263, 240] on button "Next" at bounding box center [247, 234] width 45 height 15
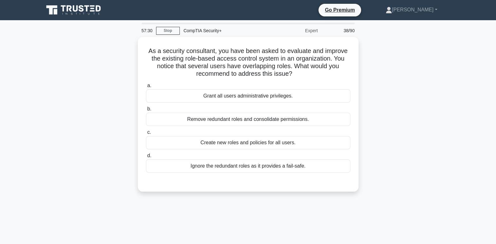
click at [213, 118] on div "Remove redundant roles and consolidate permissions." at bounding box center [248, 119] width 204 height 13
click at [146, 111] on input "b. Remove redundant roles and consolidate permissions." at bounding box center [146, 109] width 0 height 4
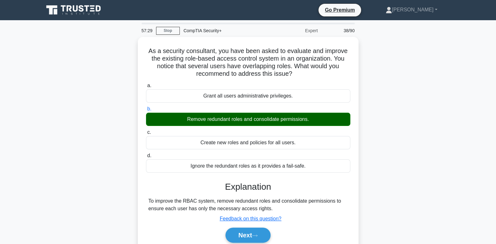
click at [259, 237] on button "Next" at bounding box center [247, 234] width 45 height 15
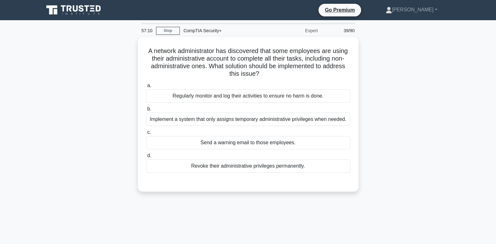
click at [249, 120] on div "Implement a system that only assigns temporary administrative privileges when n…" at bounding box center [248, 119] width 204 height 13
click at [146, 111] on input "b. Implement a system that only assigns temporary administrative privileges whe…" at bounding box center [146, 109] width 0 height 4
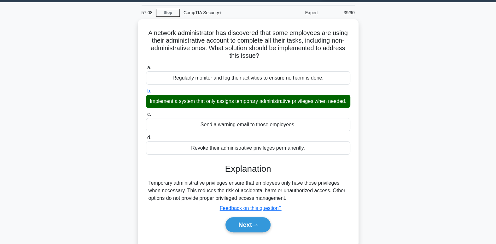
scroll to position [44, 0]
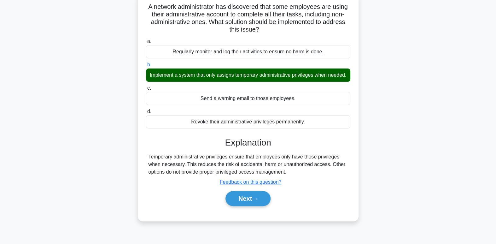
click at [260, 206] on button "Next" at bounding box center [247, 198] width 45 height 15
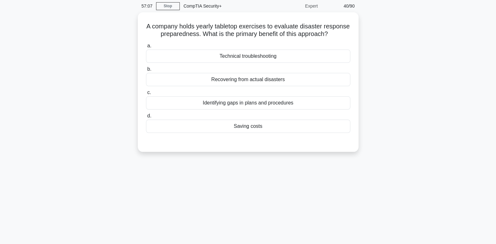
scroll to position [0, 0]
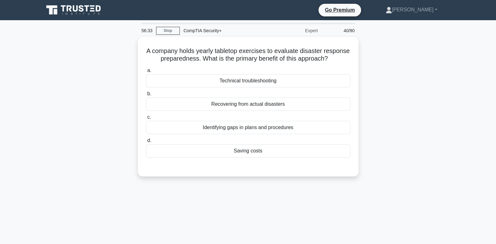
click at [281, 111] on div "Recovering from actual disasters" at bounding box center [248, 103] width 204 height 13
click at [146, 96] on input "b. Recovering from actual disasters" at bounding box center [146, 94] width 0 height 4
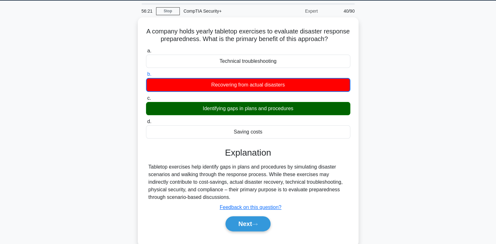
scroll to position [26, 0]
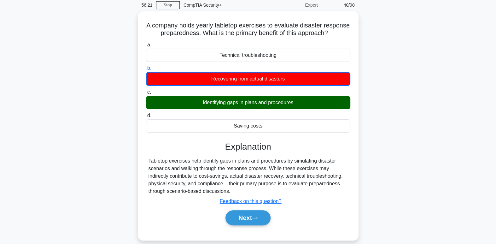
click at [263, 225] on button "Next" at bounding box center [247, 217] width 45 height 15
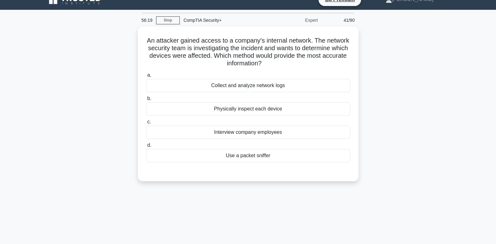
scroll to position [6, 0]
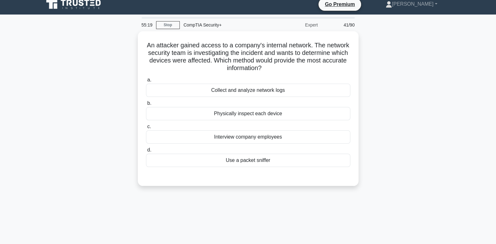
click at [297, 90] on div "Collect and analyze network logs" at bounding box center [248, 90] width 204 height 13
click at [146, 82] on input "a. Collect and analyze network logs" at bounding box center [146, 80] width 0 height 4
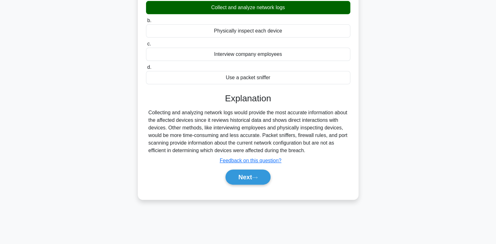
scroll to position [96, 0]
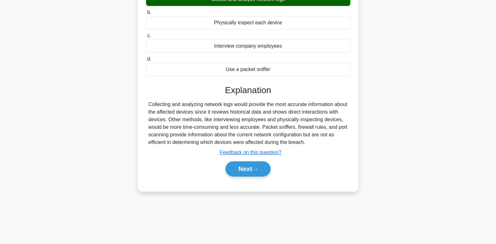
click at [260, 162] on button "Next" at bounding box center [247, 168] width 45 height 15
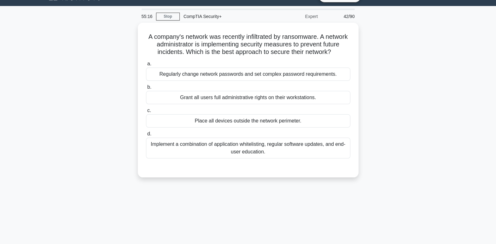
scroll to position [6, 0]
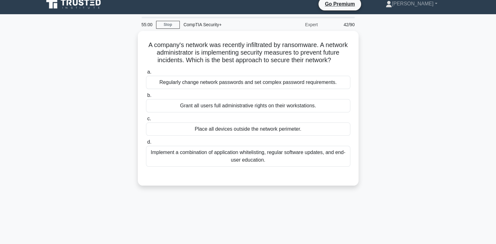
click at [281, 162] on div "Implement a combination of application whitelisting, regular software updates, …" at bounding box center [248, 156] width 204 height 21
click at [146, 144] on input "d. Implement a combination of application whitelisting, regular software update…" at bounding box center [146, 142] width 0 height 4
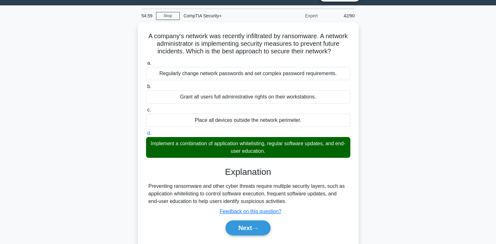
scroll to position [35, 0]
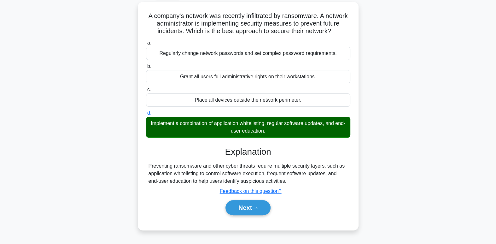
click at [259, 210] on button "Next" at bounding box center [247, 207] width 45 height 15
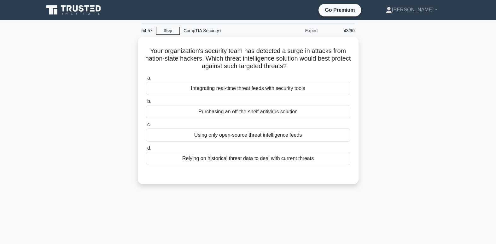
scroll to position [0, 0]
click at [288, 138] on div "Using only open-source threat intelligence feeds" at bounding box center [248, 134] width 204 height 13
click at [146, 127] on input "c. Using only open-source threat intelligence feeds" at bounding box center [146, 125] width 0 height 4
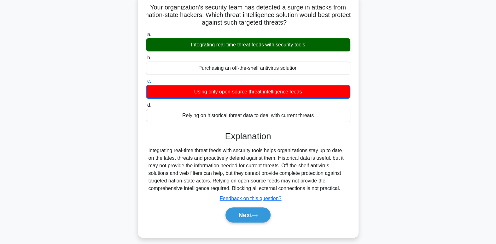
scroll to position [49, 0]
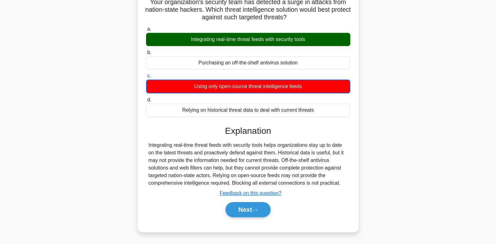
click at [264, 203] on button "Next" at bounding box center [247, 209] width 45 height 15
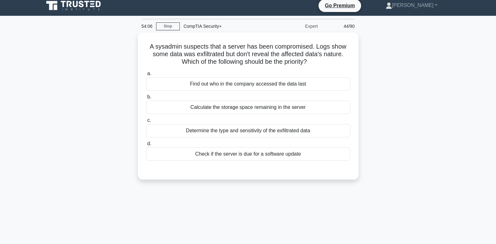
scroll to position [0, 0]
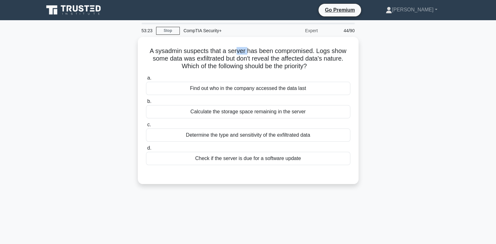
drag, startPoint x: 237, startPoint y: 50, endPoint x: 247, endPoint y: 52, distance: 10.2
click at [247, 52] on h5 "A sysadmin suspects that a server has been compromised. Logs show some data was…" at bounding box center [248, 58] width 206 height 23
click at [386, 67] on div "A sysadmin suspects that a server has been compromised. Logs show some data was…" at bounding box center [248, 114] width 416 height 155
click at [335, 136] on div "Determine the type and sensitivity of the exfiltrated data" at bounding box center [248, 134] width 204 height 13
click at [146, 127] on input "c. Determine the type and sensitivity of the exfiltrated data" at bounding box center [146, 125] width 0 height 4
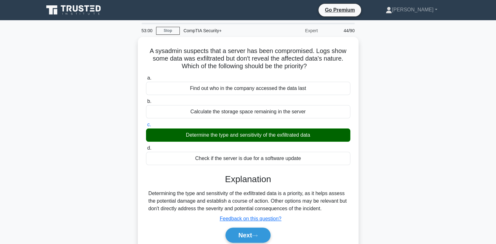
click at [263, 232] on button "Next" at bounding box center [247, 234] width 45 height 15
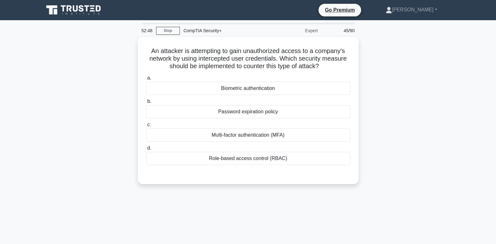
click at [285, 133] on div "Multi-factor authentication (MFA)" at bounding box center [248, 134] width 204 height 13
click at [146, 127] on input "c. Multi-factor authentication (MFA)" at bounding box center [146, 125] width 0 height 4
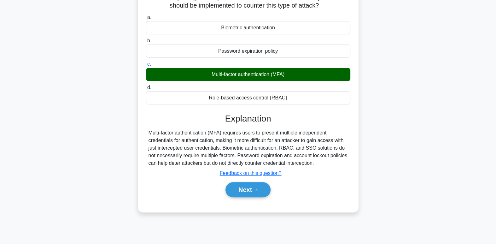
scroll to position [67, 0]
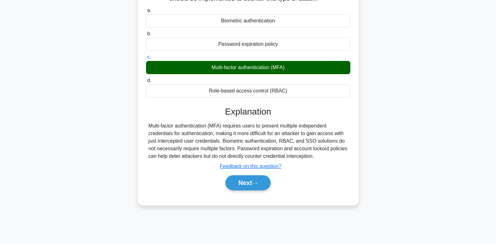
click at [255, 186] on button "Next" at bounding box center [247, 182] width 45 height 15
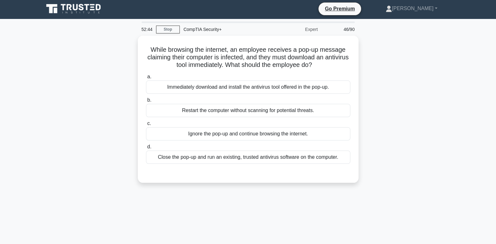
scroll to position [0, 0]
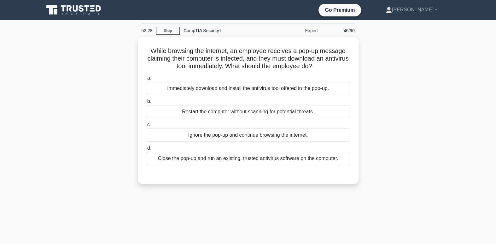
click at [235, 159] on div "Close the pop-up and run an existing, trusted antivirus software on the compute…" at bounding box center [248, 158] width 204 height 13
click at [146, 150] on input "d. Close the pop-up and run an existing, trusted antivirus software on the comp…" at bounding box center [146, 148] width 0 height 4
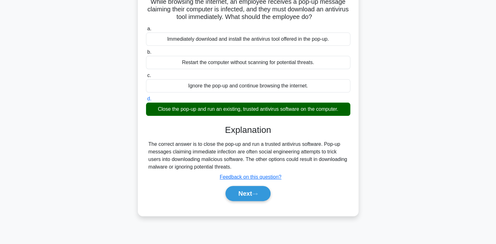
scroll to position [54, 0]
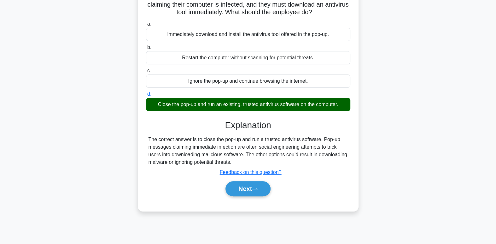
click at [270, 186] on button "Next" at bounding box center [247, 188] width 45 height 15
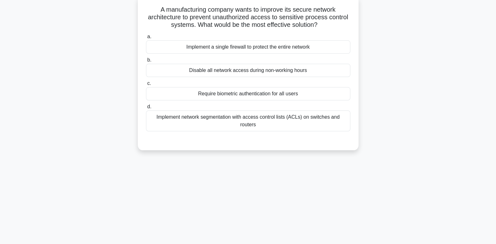
scroll to position [0, 0]
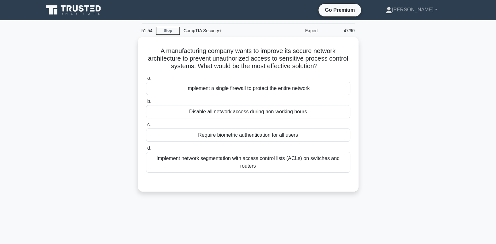
click at [282, 161] on div "Implement network segmentation with access control lists (ACLs) on switches and…" at bounding box center [248, 162] width 204 height 21
click at [146, 150] on input "d. Implement network segmentation with access control lists (ACLs) on switches …" at bounding box center [146, 148] width 0 height 4
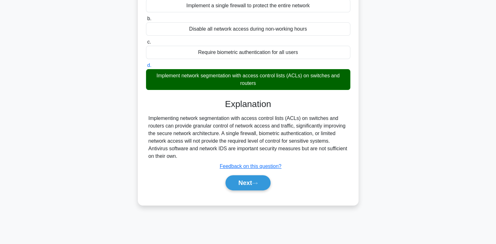
scroll to position [83, 0]
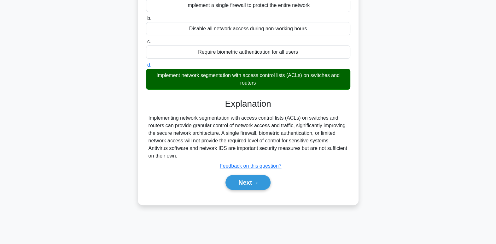
click at [241, 181] on button "Next" at bounding box center [247, 182] width 45 height 15
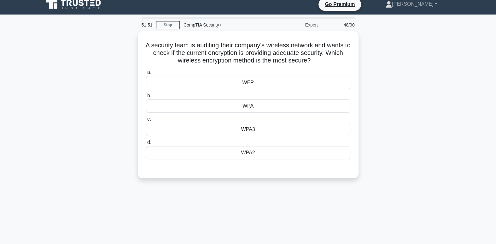
scroll to position [0, 0]
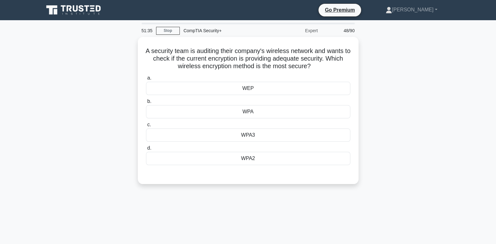
click at [261, 137] on div "WPA3" at bounding box center [248, 134] width 204 height 13
click at [146, 127] on input "c. WPA3" at bounding box center [146, 125] width 0 height 4
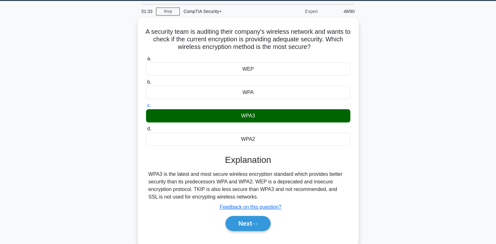
scroll to position [22, 0]
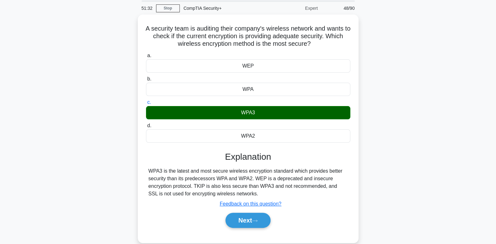
click at [239, 219] on button "Next" at bounding box center [247, 220] width 45 height 15
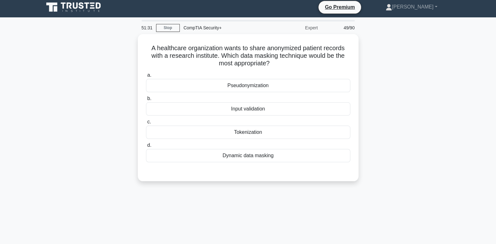
scroll to position [0, 0]
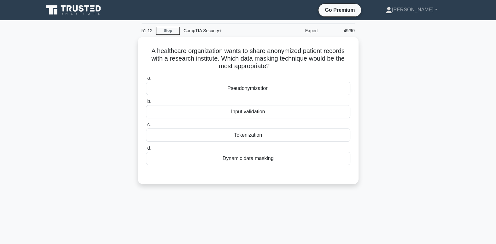
click at [283, 159] on div "Dynamic data masking" at bounding box center [248, 158] width 204 height 13
click at [146, 150] on input "d. Dynamic data masking" at bounding box center [146, 148] width 0 height 4
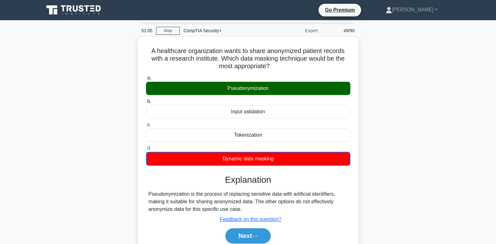
click at [257, 235] on icon at bounding box center [254, 236] width 5 height 2
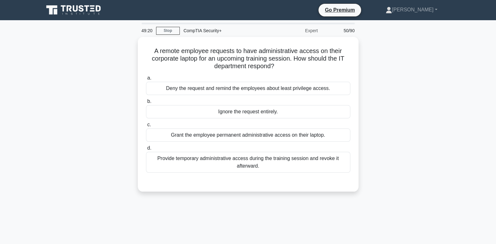
click at [225, 165] on div "Provide temporary administrative access during the training session and revoke …" at bounding box center [248, 162] width 204 height 21
click at [146, 150] on input "d. Provide temporary administrative access during the training session and revo…" at bounding box center [146, 148] width 0 height 4
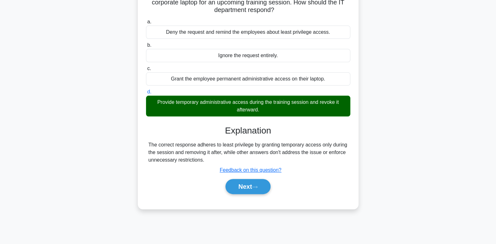
scroll to position [96, 0]
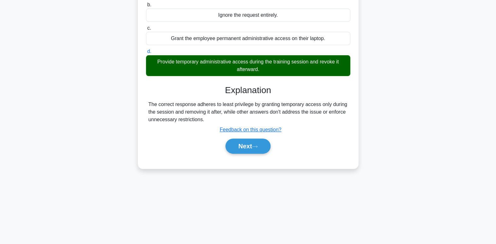
click at [254, 150] on button "Next" at bounding box center [247, 145] width 45 height 15
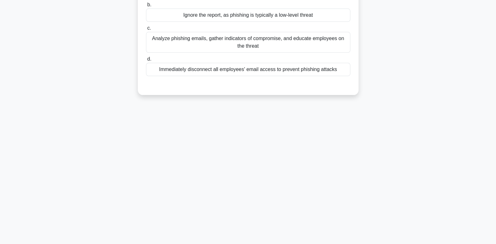
scroll to position [0, 0]
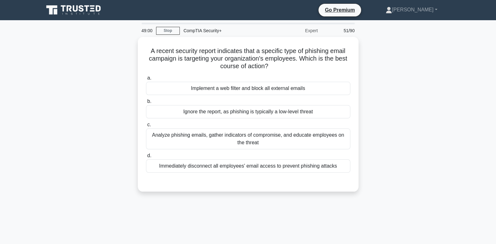
click at [216, 132] on div "Analyze phishing emails, gather indicators of compromise, and educate employees…" at bounding box center [248, 138] width 204 height 21
click at [146, 127] on input "c. Analyze phishing emails, gather indicators of compromise, and educate employ…" at bounding box center [146, 125] width 0 height 4
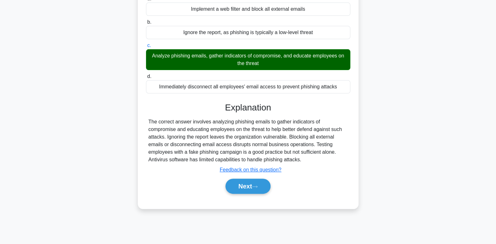
scroll to position [96, 0]
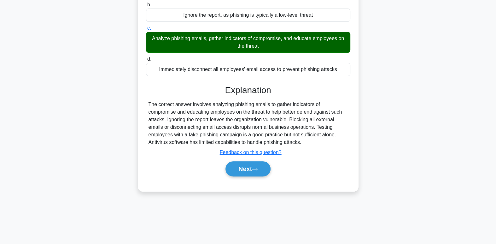
click at [248, 166] on button "Next" at bounding box center [247, 168] width 45 height 15
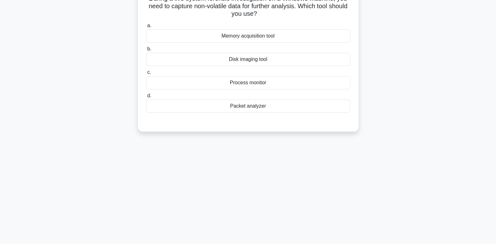
scroll to position [0, 0]
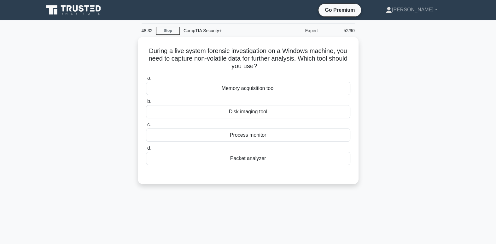
click at [225, 160] on div "Packet analyzer" at bounding box center [248, 158] width 204 height 13
click at [146, 150] on input "d. Packet analyzer" at bounding box center [146, 148] width 0 height 4
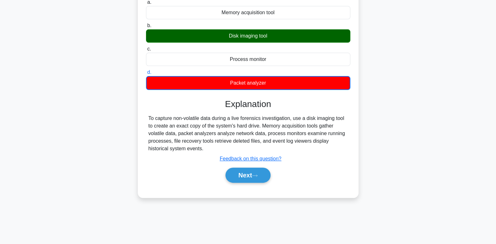
scroll to position [76, 0]
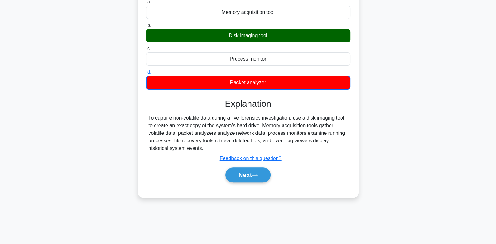
click at [236, 176] on button "Next" at bounding box center [247, 174] width 45 height 15
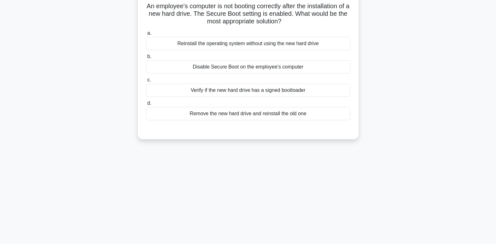
scroll to position [0, 0]
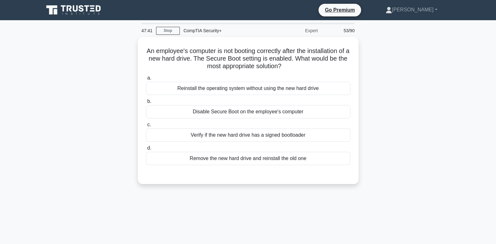
click at [285, 129] on div "Verify if the new hard drive has a signed bootloader" at bounding box center [248, 134] width 204 height 13
click at [146, 127] on input "c. Verify if the new hard drive has a signed bootloader" at bounding box center [146, 125] width 0 height 4
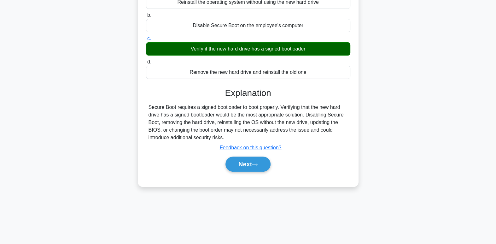
scroll to position [96, 0]
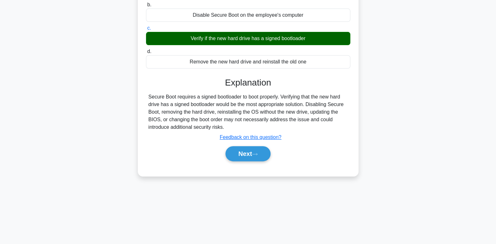
click at [254, 148] on button "Next" at bounding box center [247, 153] width 45 height 15
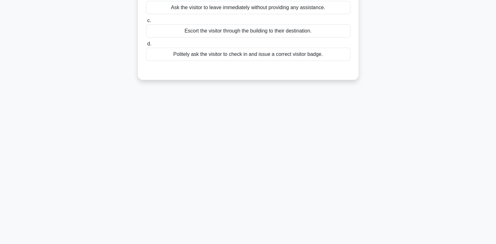
scroll to position [0, 0]
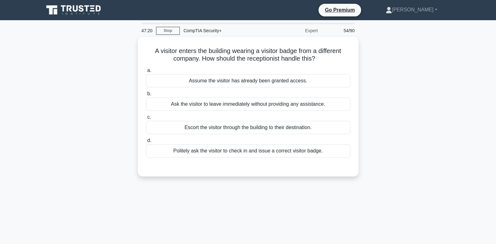
click at [313, 151] on div "Politely ask the visitor to check in and issue a correct visitor badge." at bounding box center [248, 150] width 204 height 13
click at [146, 143] on input "d. Politely ask the visitor to check in and issue a correct visitor badge." at bounding box center [146, 140] width 0 height 4
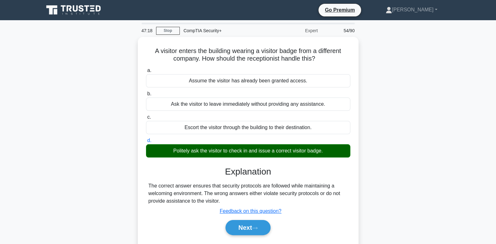
click at [250, 230] on button "Next" at bounding box center [247, 227] width 45 height 15
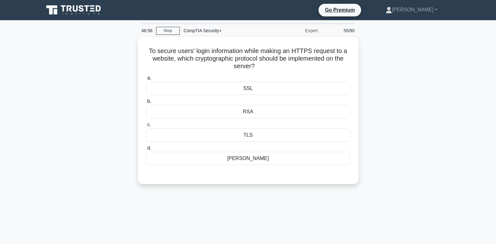
click at [301, 160] on div "Diffie-Hellman" at bounding box center [248, 158] width 204 height 13
click at [146, 150] on input "d. Diffie-Hellman" at bounding box center [146, 148] width 0 height 4
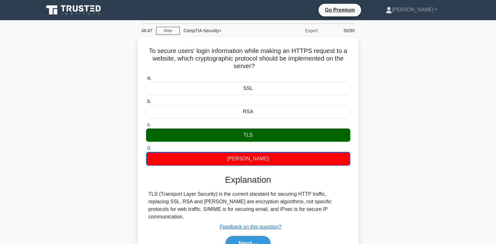
click at [253, 236] on button "Next" at bounding box center [247, 243] width 45 height 15
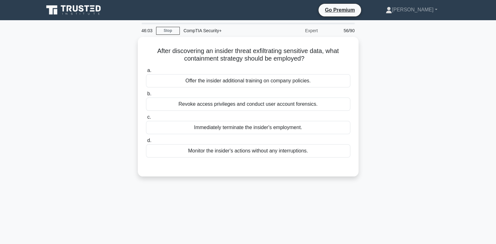
click at [291, 105] on div "Revoke access privileges and conduct user account forensics." at bounding box center [248, 103] width 204 height 13
click at [146, 96] on input "b. Revoke access privileges and conduct user account forensics." at bounding box center [146, 94] width 0 height 4
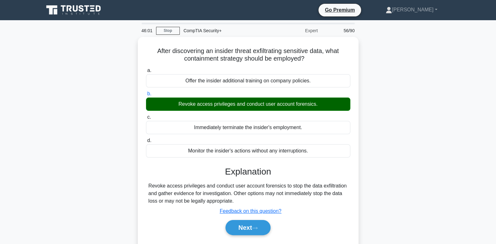
click at [258, 226] on icon at bounding box center [255, 227] width 6 height 3
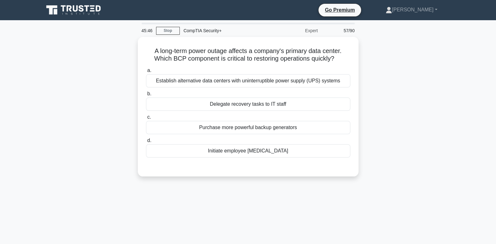
click at [317, 81] on div "Establish alternative data centers with uninterruptible power supply (UPS) syst…" at bounding box center [248, 80] width 204 height 13
click at [146, 73] on input "a. Establish alternative data centers with uninterruptible power supply (UPS) s…" at bounding box center [146, 70] width 0 height 4
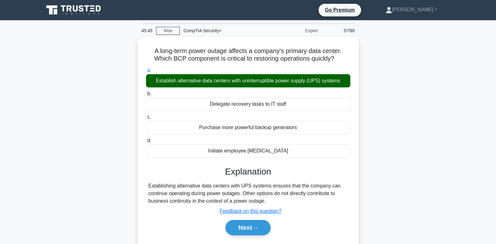
click at [258, 227] on icon at bounding box center [255, 227] width 6 height 3
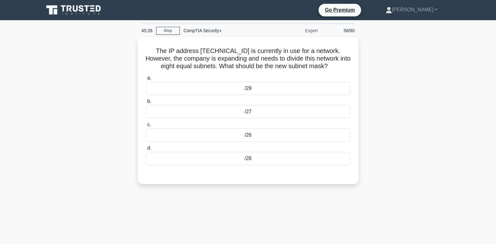
click at [251, 137] on div "/26" at bounding box center [248, 134] width 204 height 13
click at [146, 127] on input "c. /26" at bounding box center [146, 125] width 0 height 4
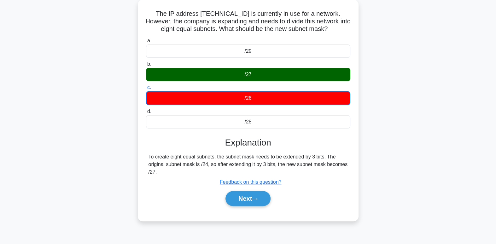
scroll to position [45, 0]
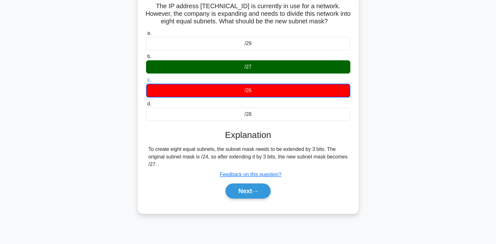
click at [250, 195] on button "Next" at bounding box center [247, 190] width 45 height 15
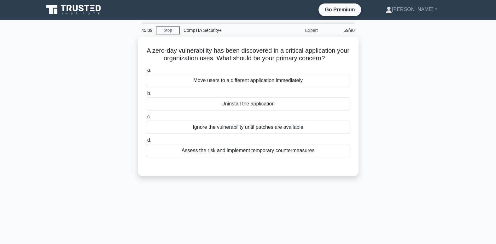
scroll to position [0, 0]
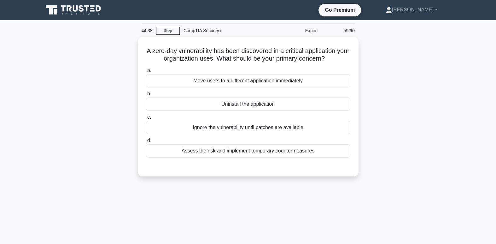
click at [305, 154] on div "Assess the risk and implement temporary countermeasures" at bounding box center [248, 150] width 204 height 13
click at [146, 143] on input "d. Assess the risk and implement temporary countermeasures" at bounding box center [146, 140] width 0 height 4
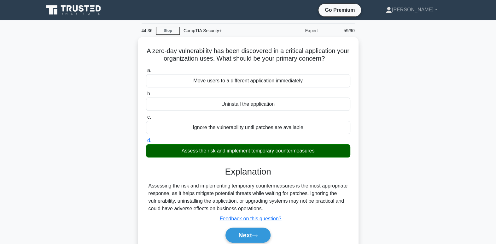
click at [249, 237] on button "Next" at bounding box center [247, 234] width 45 height 15
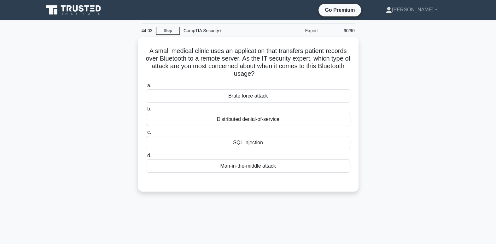
click at [250, 165] on div "Man-in-the-middle attack" at bounding box center [248, 165] width 204 height 13
click at [146, 158] on input "d. Man-in-the-middle attack" at bounding box center [146, 156] width 0 height 4
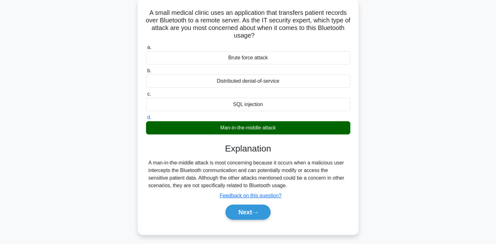
scroll to position [51, 0]
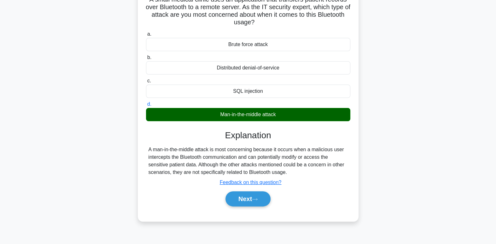
click at [244, 201] on button "Next" at bounding box center [247, 198] width 45 height 15
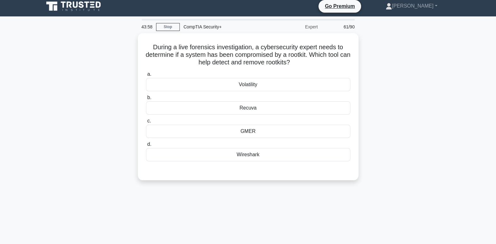
scroll to position [0, 0]
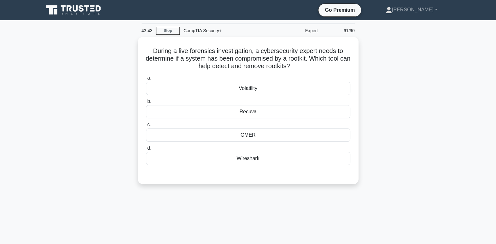
click at [253, 154] on div "Wireshark" at bounding box center [248, 158] width 204 height 13
click at [146, 150] on input "d. Wireshark" at bounding box center [146, 148] width 0 height 4
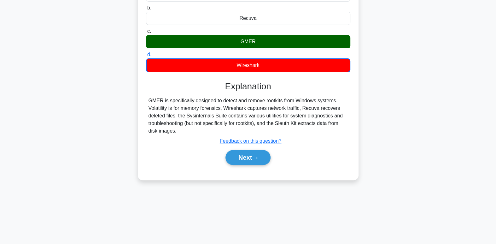
scroll to position [96, 0]
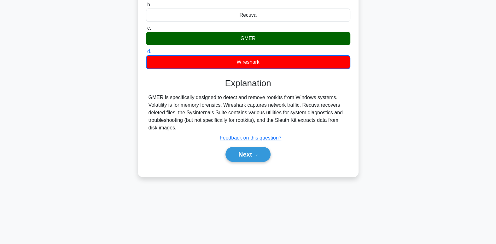
click at [265, 157] on button "Next" at bounding box center [247, 154] width 45 height 15
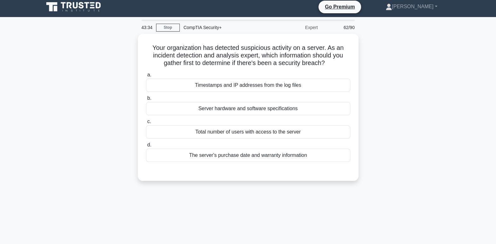
scroll to position [0, 0]
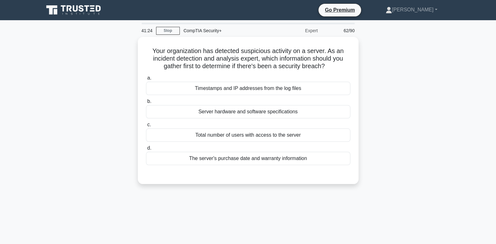
click at [323, 87] on div "Timestamps and IP addresses from the log files" at bounding box center [248, 88] width 204 height 13
click at [146, 80] on input "a. Timestamps and IP addresses from the log files" at bounding box center [146, 78] width 0 height 4
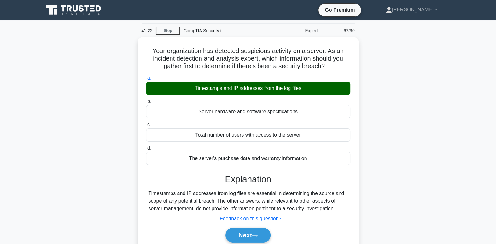
click at [263, 231] on button "Next" at bounding box center [247, 234] width 45 height 15
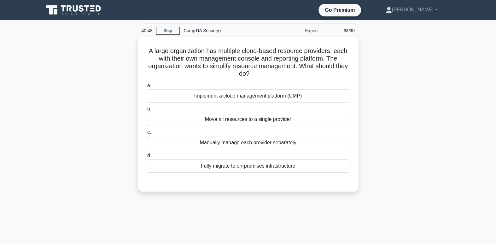
click at [283, 98] on div "Implement a cloud management platform (CMP)" at bounding box center [248, 95] width 204 height 13
click at [146, 88] on input "a. Implement a cloud management platform (CMP)" at bounding box center [146, 86] width 0 height 4
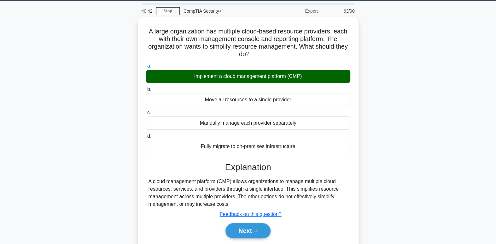
scroll to position [32, 0]
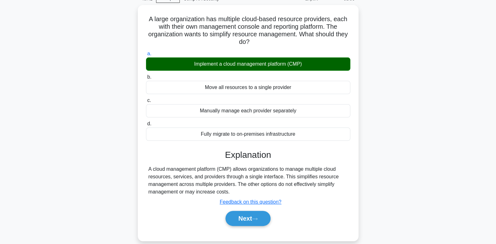
click at [257, 218] on icon at bounding box center [255, 218] width 6 height 3
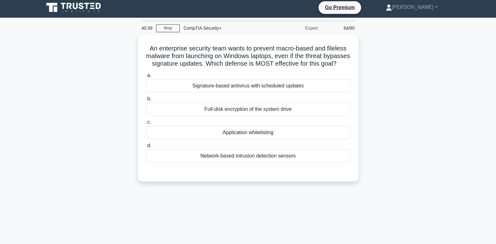
scroll to position [0, 0]
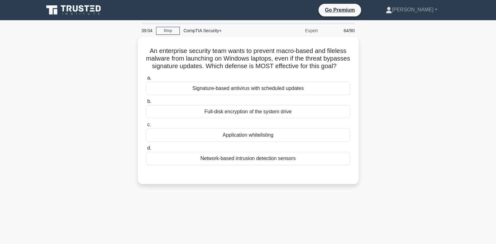
click at [334, 142] on div "Application whitelisting" at bounding box center [248, 134] width 204 height 13
click at [146, 127] on input "c. Application whitelisting" at bounding box center [146, 125] width 0 height 4
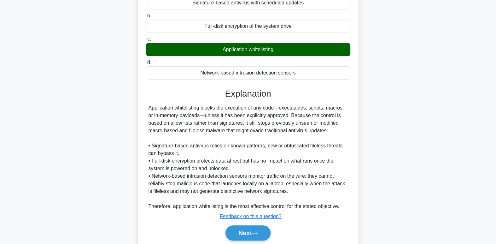
scroll to position [97, 0]
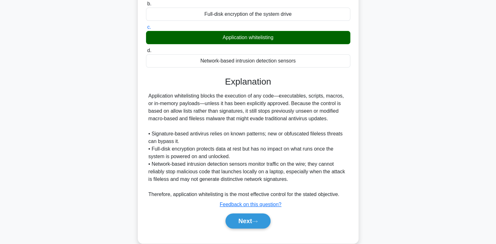
click at [249, 225] on button "Next" at bounding box center [247, 220] width 45 height 15
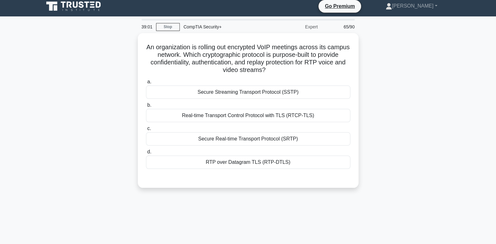
scroll to position [0, 0]
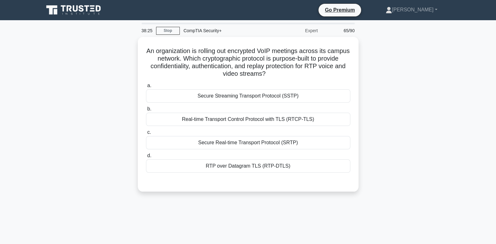
click at [327, 94] on div "Secure Streaming Transport Protocol (SSTP)" at bounding box center [248, 95] width 204 height 13
click at [146, 88] on input "a. Secure Streaming Transport Protocol (SSTP)" at bounding box center [146, 86] width 0 height 4
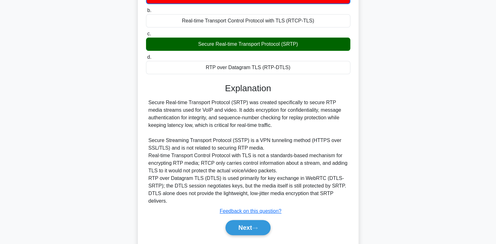
scroll to position [107, 0]
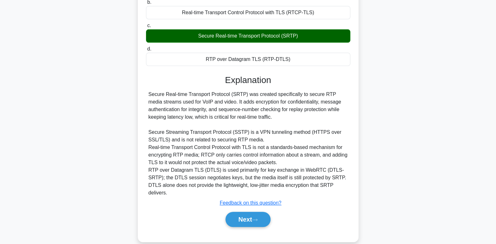
click at [258, 218] on icon at bounding box center [255, 219] width 6 height 3
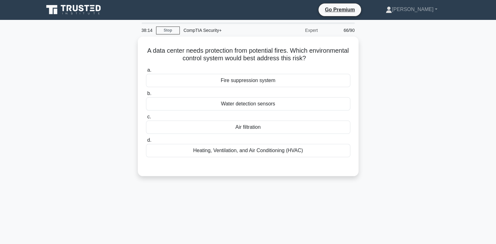
scroll to position [0, 0]
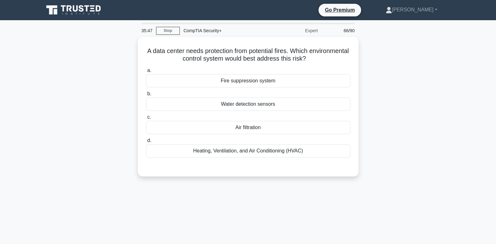
click at [296, 84] on div "Fire suppression system" at bounding box center [248, 80] width 204 height 13
click at [146, 73] on input "a. Fire suppression system" at bounding box center [146, 70] width 0 height 4
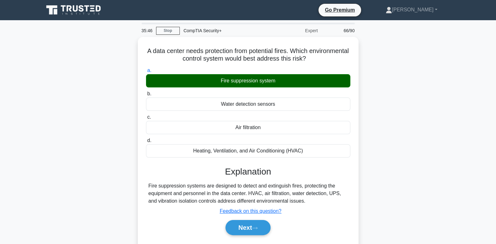
click at [267, 227] on button "Next" at bounding box center [247, 227] width 45 height 15
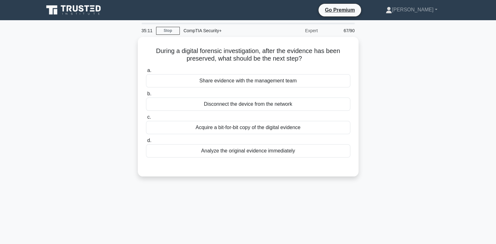
click at [258, 80] on div "Share evidence with the management team" at bounding box center [248, 80] width 204 height 13
click at [146, 73] on input "a. Share evidence with the management team" at bounding box center [146, 70] width 0 height 4
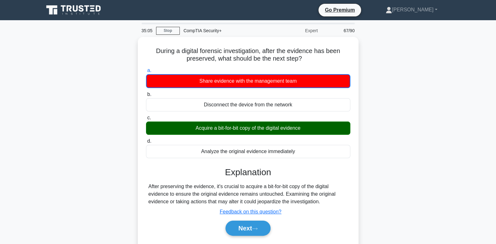
click at [246, 225] on button "Next" at bounding box center [247, 227] width 45 height 15
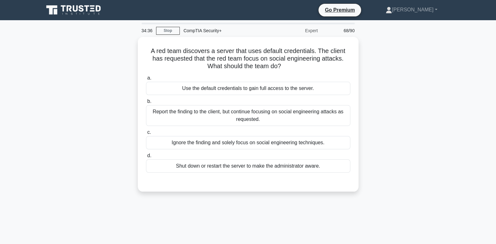
click at [315, 119] on div "Report the finding to the client, but continue focusing on social engineering a…" at bounding box center [248, 115] width 204 height 21
click at [146, 103] on input "b. Report the finding to the client, but continue focusing on social engineerin…" at bounding box center [146, 101] width 0 height 4
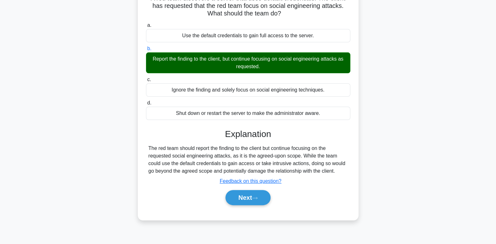
scroll to position [63, 0]
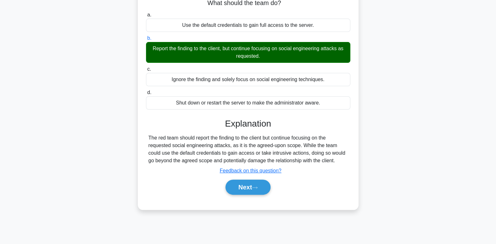
click at [251, 187] on button "Next" at bounding box center [247, 186] width 45 height 15
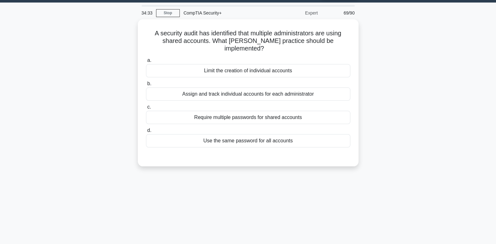
scroll to position [0, 0]
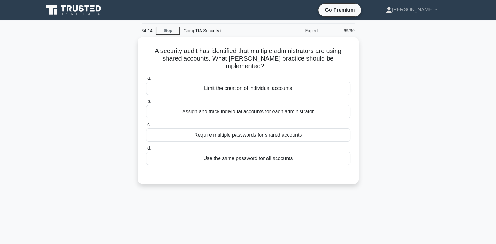
click at [315, 105] on div "Assign and track individual accounts for each administrator" at bounding box center [248, 111] width 204 height 13
click at [146, 102] on input "b. Assign and track individual accounts for each administrator" at bounding box center [146, 101] width 0 height 4
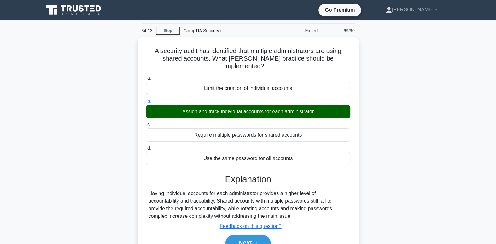
click at [258, 241] on icon at bounding box center [255, 242] width 6 height 3
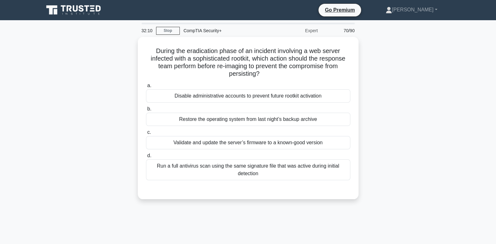
click at [329, 167] on div "Run a full antivirus scan using the same signature file that was active during …" at bounding box center [248, 169] width 204 height 21
click at [146, 158] on input "d. Run a full antivirus scan using the same signature file that was active duri…" at bounding box center [146, 156] width 0 height 4
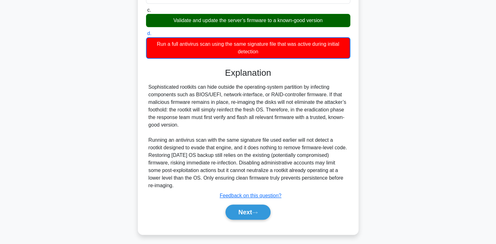
scroll to position [122, 0]
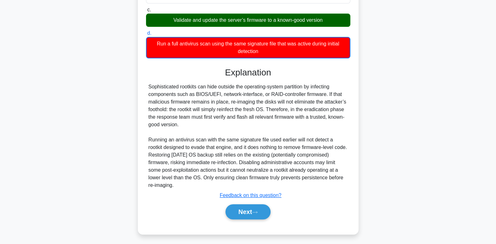
click at [252, 214] on button "Next" at bounding box center [247, 211] width 45 height 15
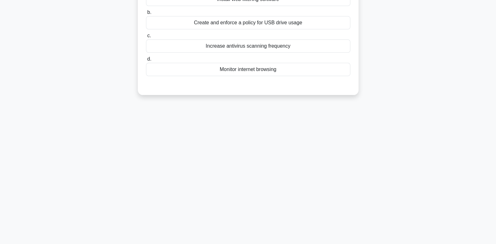
drag, startPoint x: 252, startPoint y: 214, endPoint x: 348, endPoint y: 254, distance: 103.5
click at [294, 136] on div "32:04 Stop CompTIA Security+ Expert 71/90 A malware attack was detected and mit…" at bounding box center [248, 83] width 416 height 315
drag, startPoint x: 348, startPoint y: 254, endPoint x: 355, endPoint y: 254, distance: 7.3
click at [355, 243] on html "Go Premium Ricca" at bounding box center [248, 74] width 496 height 341
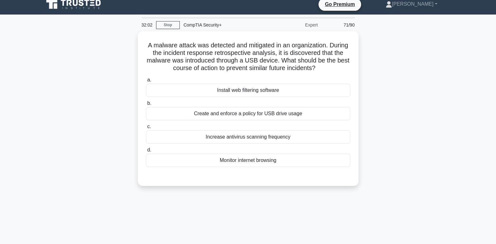
scroll to position [0, 0]
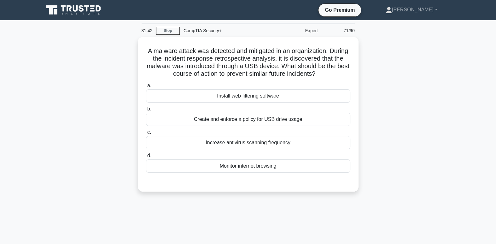
click at [309, 118] on div "Create and enforce a policy for USB drive usage" at bounding box center [248, 119] width 204 height 13
click at [146, 111] on input "b. Create and enforce a policy for USB drive usage" at bounding box center [146, 109] width 0 height 4
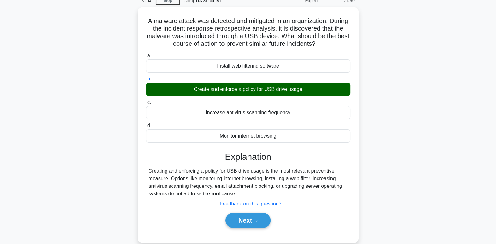
scroll to position [34, 0]
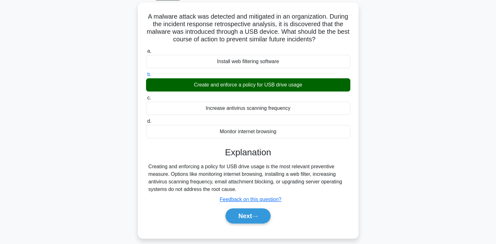
click at [256, 220] on button "Next" at bounding box center [247, 215] width 45 height 15
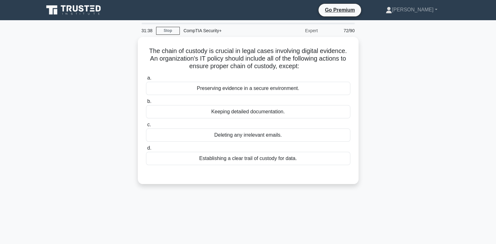
scroll to position [0, 0]
click at [277, 133] on div "Deleting any irrelevant emails." at bounding box center [248, 134] width 204 height 13
click at [146, 127] on input "c. Deleting any irrelevant emails." at bounding box center [146, 125] width 0 height 4
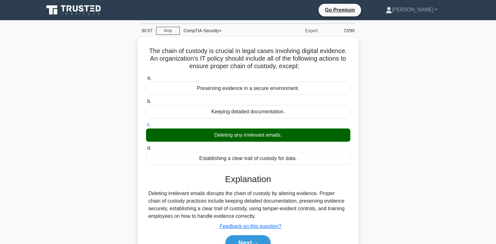
click at [247, 240] on button "Next" at bounding box center [247, 242] width 45 height 15
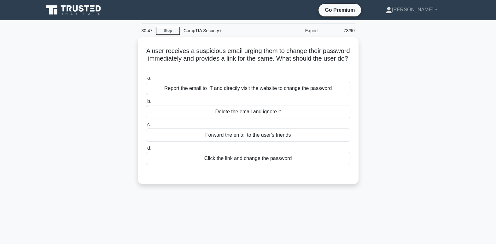
click at [342, 84] on div "Report the email to IT and directly visit the website to change the password" at bounding box center [248, 88] width 204 height 13
click at [146, 80] on input "a. Report the email to IT and directly visit the website to change the password" at bounding box center [146, 78] width 0 height 4
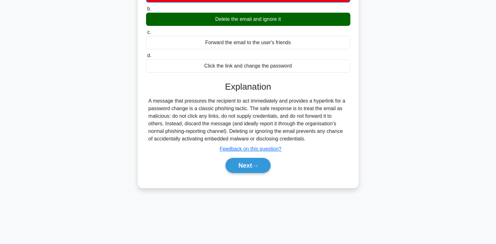
scroll to position [96, 0]
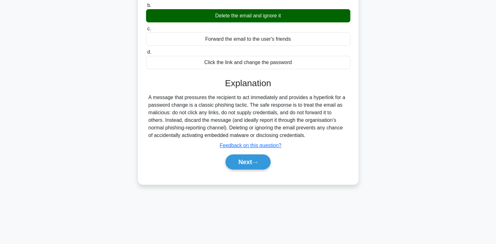
click at [248, 162] on button "Next" at bounding box center [247, 161] width 45 height 15
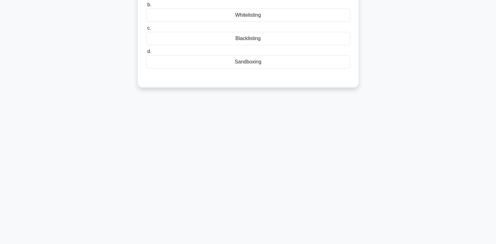
scroll to position [0, 0]
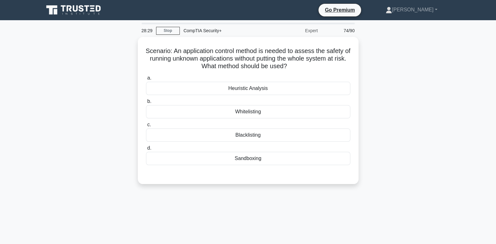
click at [309, 112] on div "Whitelisting" at bounding box center [248, 111] width 204 height 13
click at [146, 103] on input "b. Whitelisting" at bounding box center [146, 101] width 0 height 4
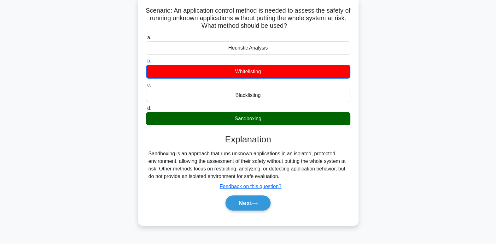
scroll to position [49, 0]
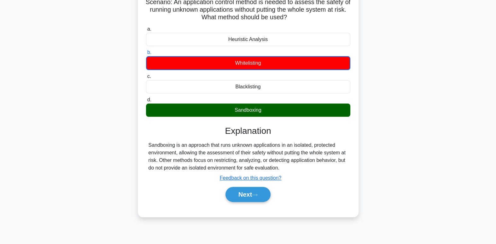
click at [247, 202] on div "a. Heuristic Analysis b. Whitelisting c. d." at bounding box center [248, 116] width 206 height 185
click at [247, 197] on button "Next" at bounding box center [247, 194] width 45 height 15
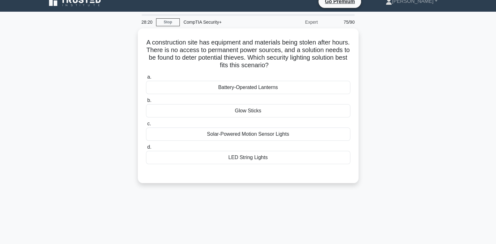
scroll to position [0, 0]
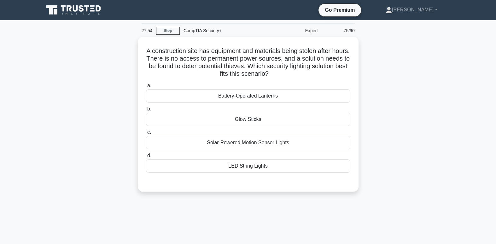
click at [283, 143] on div "Solar-Powered Motion Sensor Lights" at bounding box center [248, 142] width 204 height 13
click at [146, 134] on input "c. Solar-Powered Motion Sensor Lights" at bounding box center [146, 132] width 0 height 4
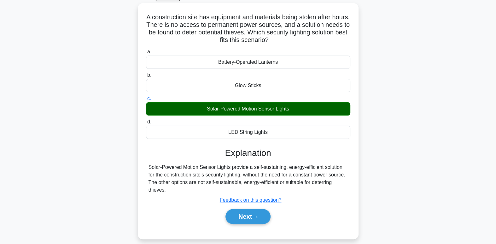
scroll to position [36, 0]
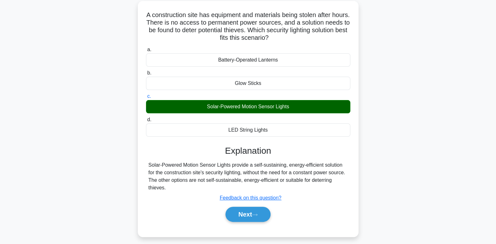
click at [244, 218] on button "Next" at bounding box center [247, 214] width 45 height 15
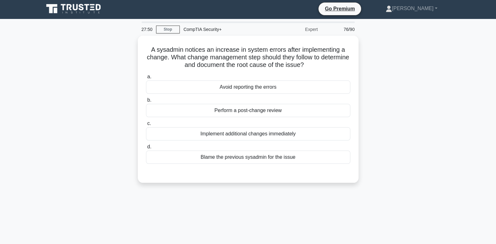
scroll to position [0, 0]
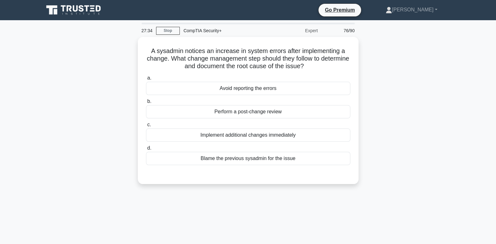
click at [257, 112] on div "Perform a post-change review" at bounding box center [248, 111] width 204 height 13
click at [146, 103] on input "b. Perform a post-change review" at bounding box center [146, 101] width 0 height 4
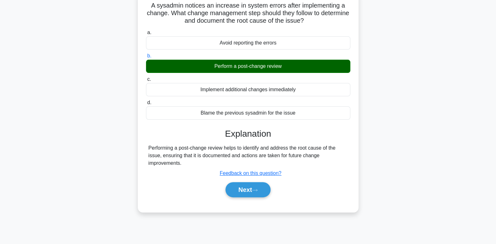
scroll to position [57, 0]
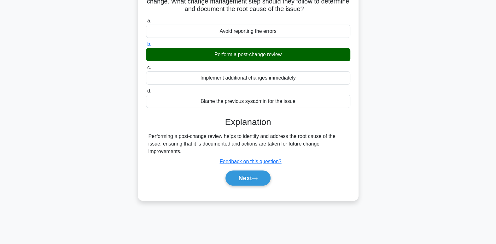
click at [255, 183] on button "Next" at bounding box center [247, 177] width 45 height 15
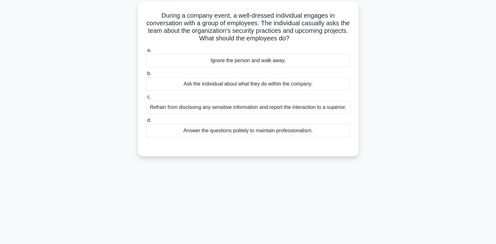
scroll to position [0, 0]
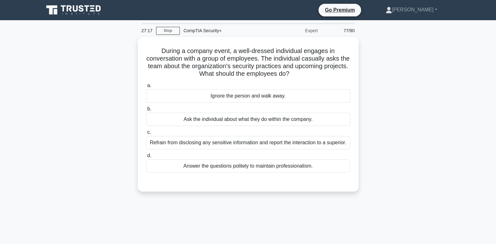
click at [297, 143] on div "Refrain from disclosing any sensitive information and report the interaction to…" at bounding box center [248, 142] width 204 height 13
click at [146, 134] on input "c. Refrain from disclosing any sensitive information and report the interaction…" at bounding box center [146, 132] width 0 height 4
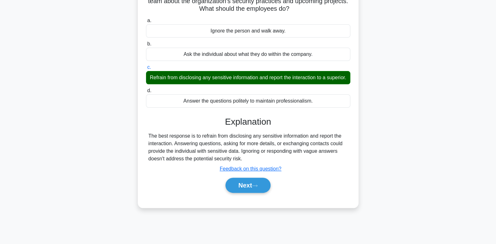
scroll to position [65, 0]
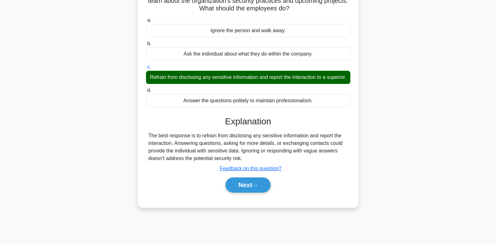
click at [265, 188] on button "Next" at bounding box center [247, 184] width 45 height 15
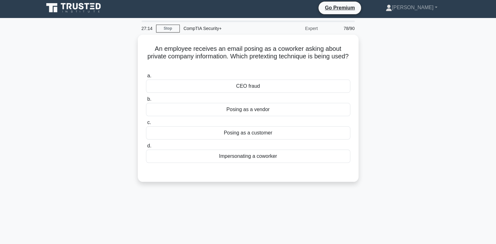
scroll to position [0, 0]
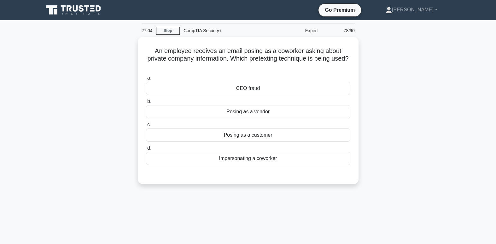
click at [270, 160] on div "Impersonating a coworker" at bounding box center [248, 158] width 204 height 13
click at [146, 150] on input "d. Impersonating a coworker" at bounding box center [146, 148] width 0 height 4
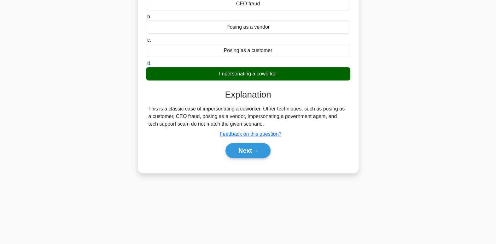
scroll to position [96, 0]
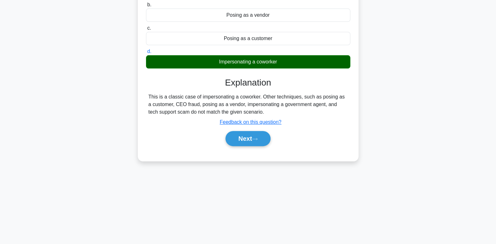
click at [248, 135] on button "Next" at bounding box center [247, 138] width 45 height 15
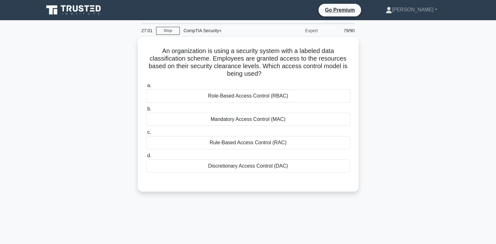
scroll to position [0, 0]
click at [285, 167] on div "Discretionary Access Control (DAC)" at bounding box center [248, 165] width 204 height 13
click at [146, 158] on input "d. Discretionary Access Control (DAC)" at bounding box center [146, 156] width 0 height 4
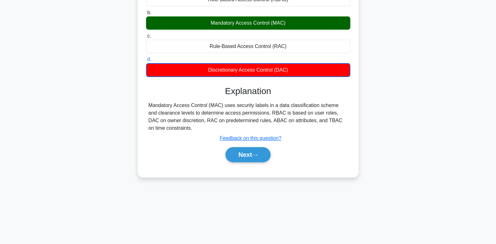
scroll to position [96, 0]
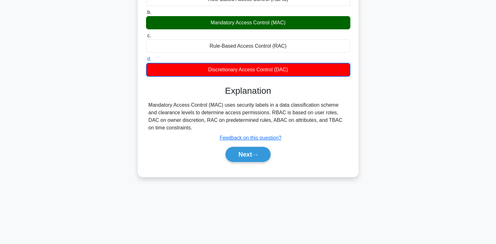
click at [260, 155] on button "Next" at bounding box center [247, 154] width 45 height 15
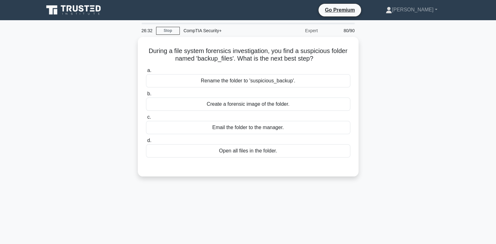
scroll to position [0, 0]
click at [250, 68] on label "a. Rename the folder to 'suspicious_backup'." at bounding box center [248, 77] width 204 height 21
click at [146, 68] on input "a. Rename the folder to 'suspicious_backup'." at bounding box center [146, 70] width 0 height 4
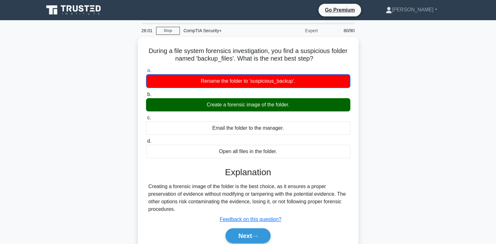
click at [261, 229] on button "Next" at bounding box center [247, 235] width 45 height 15
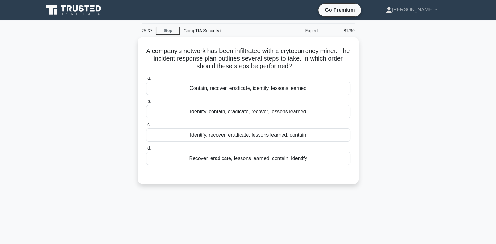
click at [271, 85] on div "Contain, recover, eradicate, identify, lessons learned" at bounding box center [248, 88] width 204 height 13
click at [146, 80] on input "a. Contain, recover, eradicate, identify, lessons learned" at bounding box center [146, 78] width 0 height 4
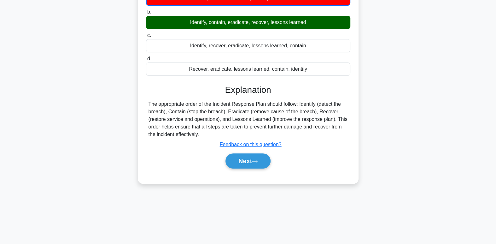
scroll to position [95, 0]
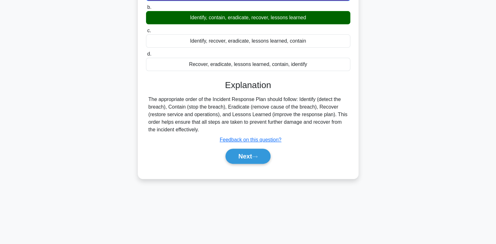
click at [252, 156] on button "Next" at bounding box center [247, 156] width 45 height 15
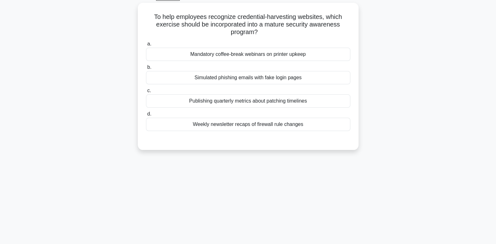
scroll to position [0, 0]
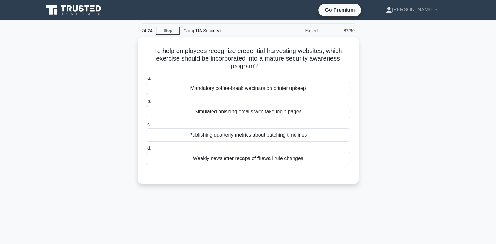
click at [266, 112] on div "Simulated phishing emails with fake login pages" at bounding box center [248, 111] width 204 height 13
click at [146, 103] on input "b. Simulated phishing emails with fake login pages" at bounding box center [146, 101] width 0 height 4
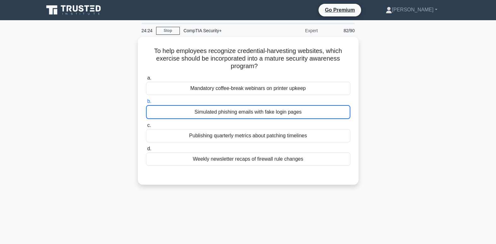
click at [266, 112] on div "Simulated phishing emails with fake login pages" at bounding box center [248, 112] width 204 height 14
click at [146, 103] on input "b. Simulated phishing emails with fake login pages" at bounding box center [146, 101] width 0 height 4
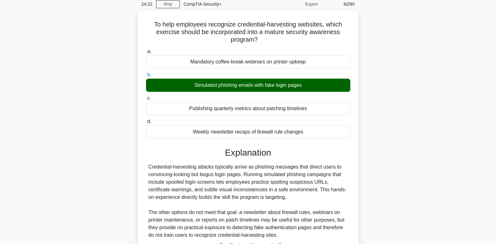
scroll to position [96, 0]
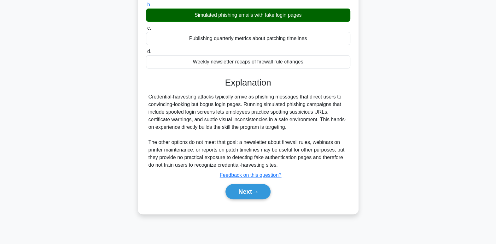
click at [245, 184] on button "Next" at bounding box center [247, 191] width 45 height 15
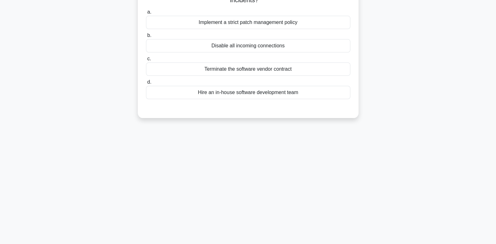
scroll to position [0, 0]
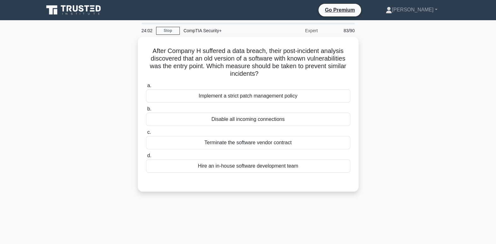
click at [318, 94] on div "Implement a strict patch management policy" at bounding box center [248, 95] width 204 height 13
click at [146, 88] on input "a. Implement a strict patch management policy" at bounding box center [146, 86] width 0 height 4
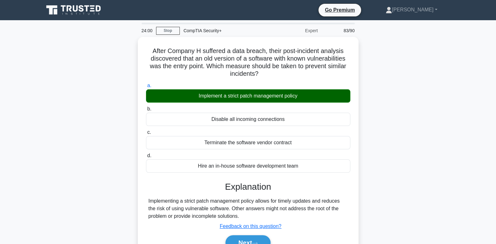
click at [263, 243] on button "Next" at bounding box center [247, 242] width 45 height 15
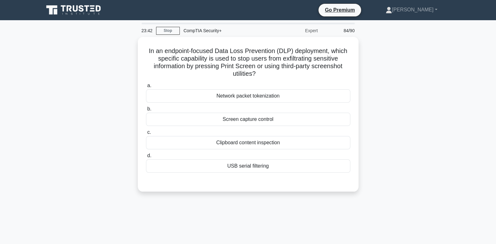
click at [267, 120] on div "Screen capture control" at bounding box center [248, 119] width 204 height 13
click at [146, 111] on input "b. Screen capture control" at bounding box center [146, 109] width 0 height 4
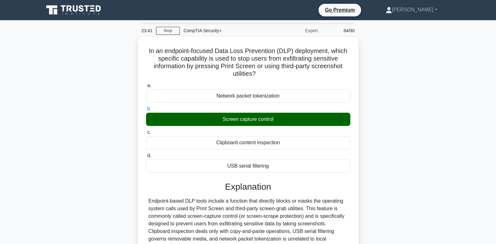
scroll to position [96, 0]
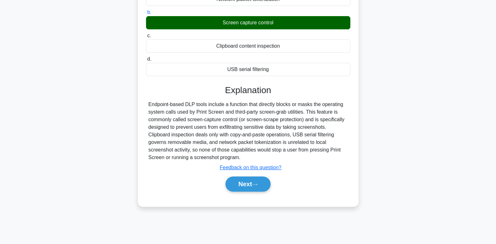
click at [258, 183] on icon at bounding box center [255, 184] width 6 height 3
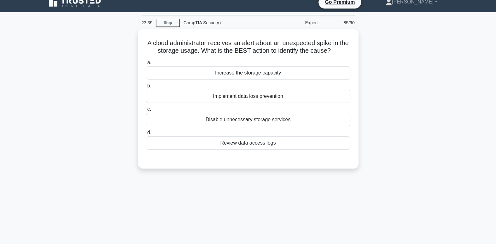
scroll to position [0, 0]
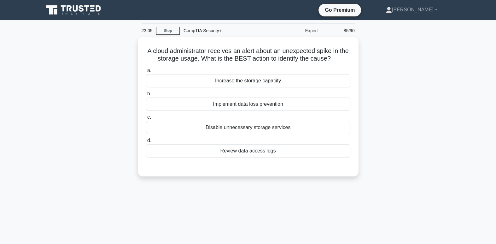
click at [266, 127] on div "Disable unnecessary storage services" at bounding box center [248, 127] width 204 height 13
click at [146, 119] on input "c. Disable unnecessary storage services" at bounding box center [146, 117] width 0 height 4
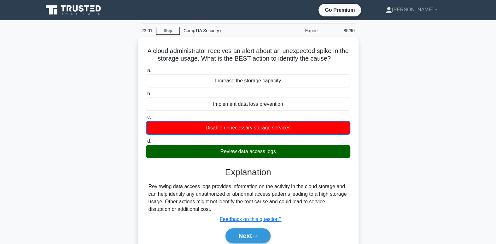
click at [245, 234] on button "Next" at bounding box center [247, 235] width 45 height 15
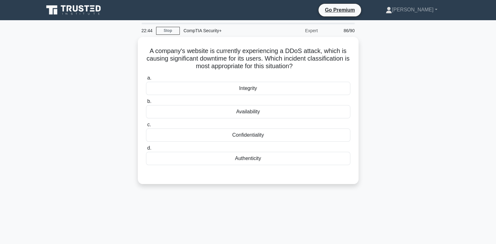
click at [297, 109] on div "Availability" at bounding box center [248, 111] width 204 height 13
click at [146, 103] on input "b. Availability" at bounding box center [146, 101] width 0 height 4
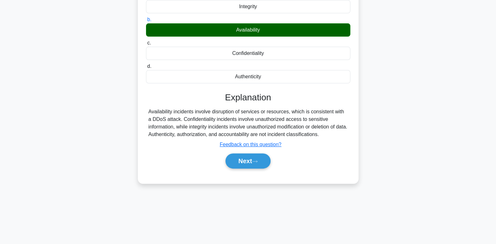
scroll to position [96, 0]
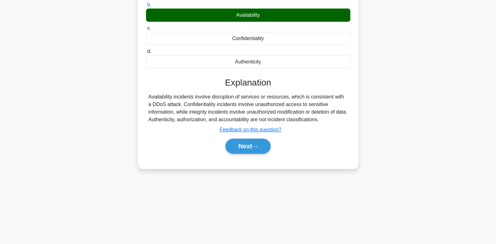
click at [251, 151] on button "Next" at bounding box center [247, 145] width 45 height 15
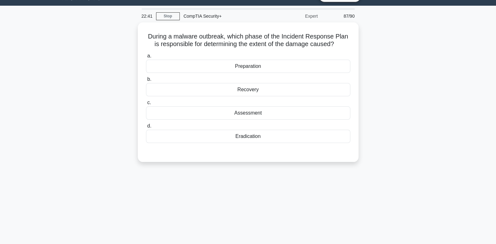
scroll to position [0, 0]
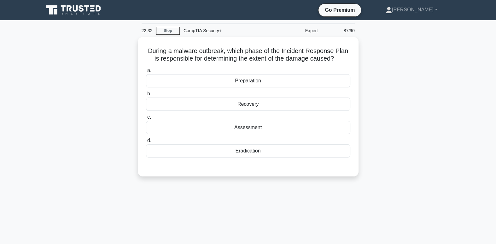
click at [260, 128] on div "Assessment" at bounding box center [248, 127] width 204 height 13
click at [146, 119] on input "c. Assessment" at bounding box center [146, 117] width 0 height 4
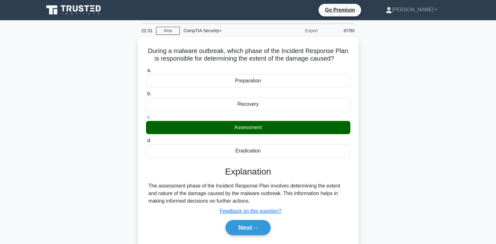
click at [266, 228] on button "Next" at bounding box center [247, 227] width 45 height 15
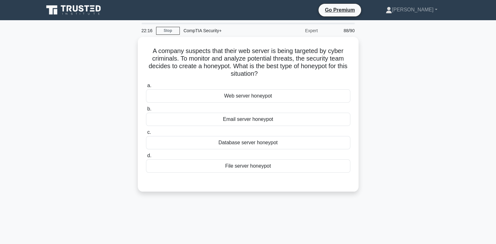
click at [284, 95] on div "Web server honeypot" at bounding box center [248, 95] width 204 height 13
click at [146, 88] on input "a. Web server honeypot" at bounding box center [146, 86] width 0 height 4
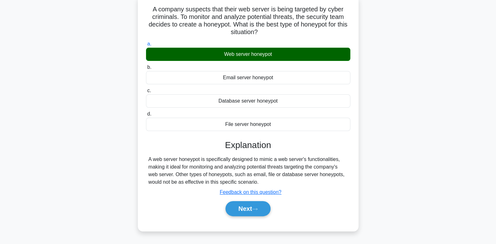
scroll to position [46, 0]
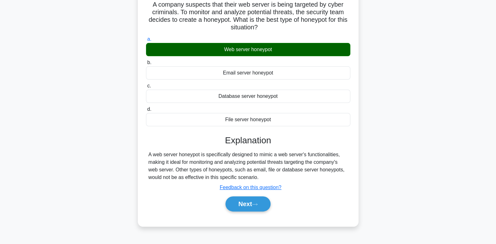
click at [254, 205] on button "Next" at bounding box center [247, 203] width 45 height 15
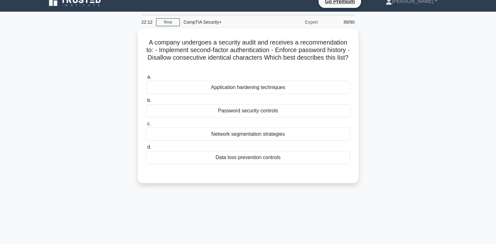
scroll to position [0, 0]
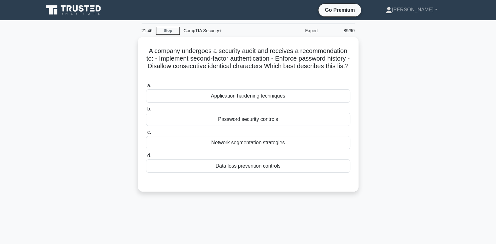
click at [283, 118] on div "Password security controls" at bounding box center [248, 119] width 204 height 13
click at [146, 111] on input "b. Password security controls" at bounding box center [146, 109] width 0 height 4
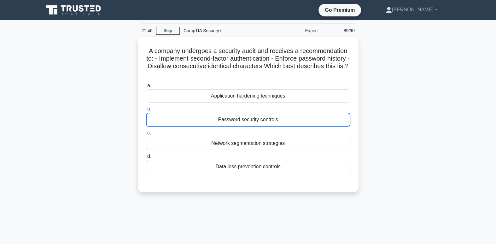
click at [283, 118] on div "Password security controls" at bounding box center [248, 120] width 204 height 14
click at [146, 111] on input "b. Password security controls" at bounding box center [146, 109] width 0 height 4
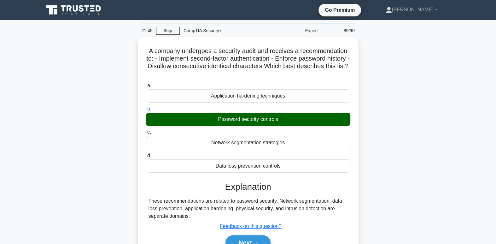
click at [257, 241] on icon at bounding box center [255, 242] width 6 height 3
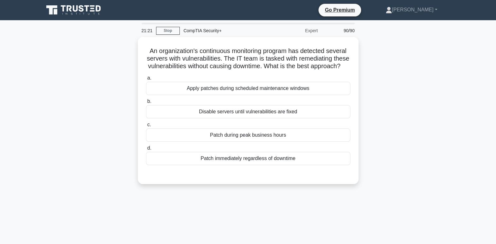
click at [279, 95] on div "Apply patches during scheduled maintenance windows" at bounding box center [248, 88] width 204 height 13
click at [146, 80] on input "a. Apply patches during scheduled maintenance windows" at bounding box center [146, 78] width 0 height 4
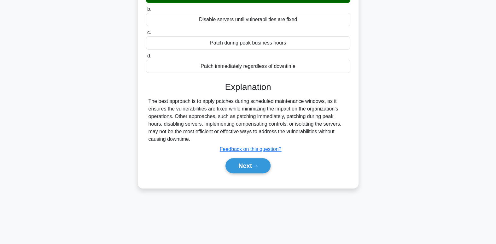
scroll to position [96, 0]
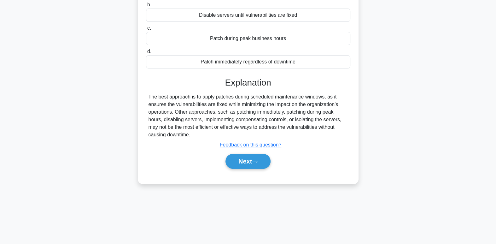
click at [251, 167] on button "Next" at bounding box center [247, 161] width 45 height 15
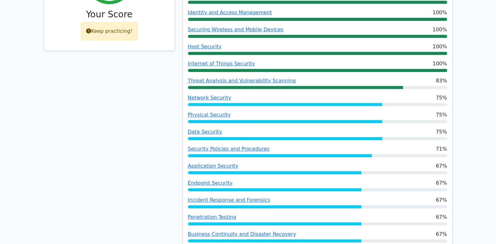
scroll to position [297, 0]
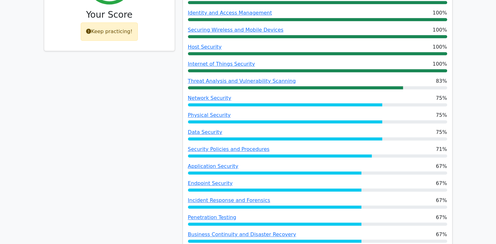
click at [208, 96] on link "Network Security" at bounding box center [210, 98] width 44 height 6
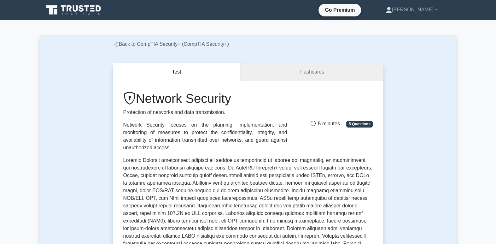
click at [276, 70] on link "Flashcards" at bounding box center [311, 72] width 143 height 18
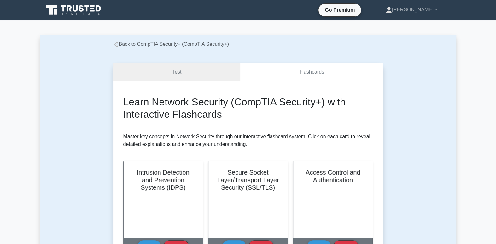
scroll to position [2, 0]
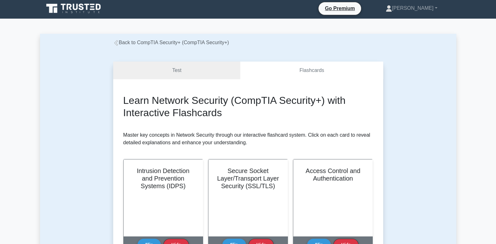
click at [116, 42] on icon at bounding box center [116, 43] width 6 height 6
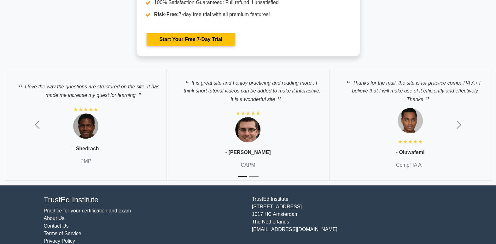
scroll to position [2143, 0]
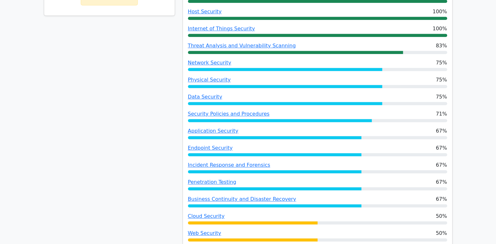
scroll to position [333, 0]
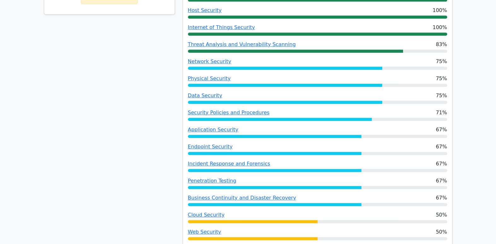
click at [205, 58] on link "Network Security" at bounding box center [210, 61] width 44 height 6
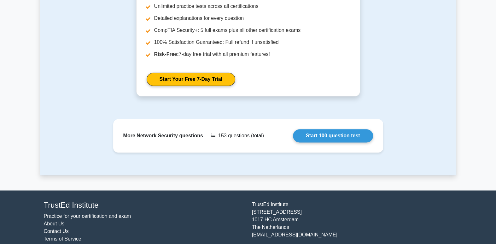
scroll to position [710, 0]
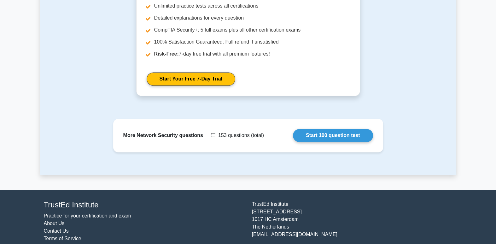
click at [293, 137] on link "Start 100 question test" at bounding box center [333, 135] width 80 height 13
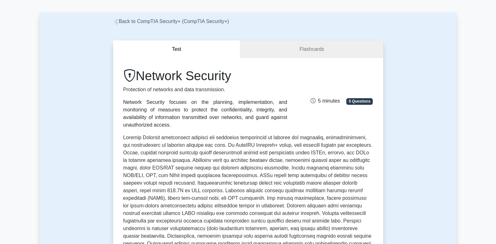
scroll to position [19, 0]
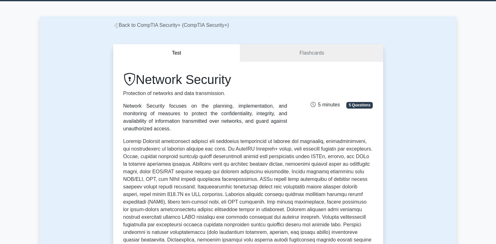
click at [115, 29] on div "Test Flashcards Network Security Protection of networks and data transmission. …" at bounding box center [248, 215] width 278 height 373
click at [116, 27] on icon at bounding box center [116, 26] width 4 height 6
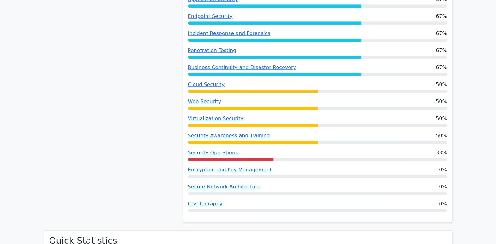
scroll to position [465, 0]
